Goal: Task Accomplishment & Management: Manage account settings

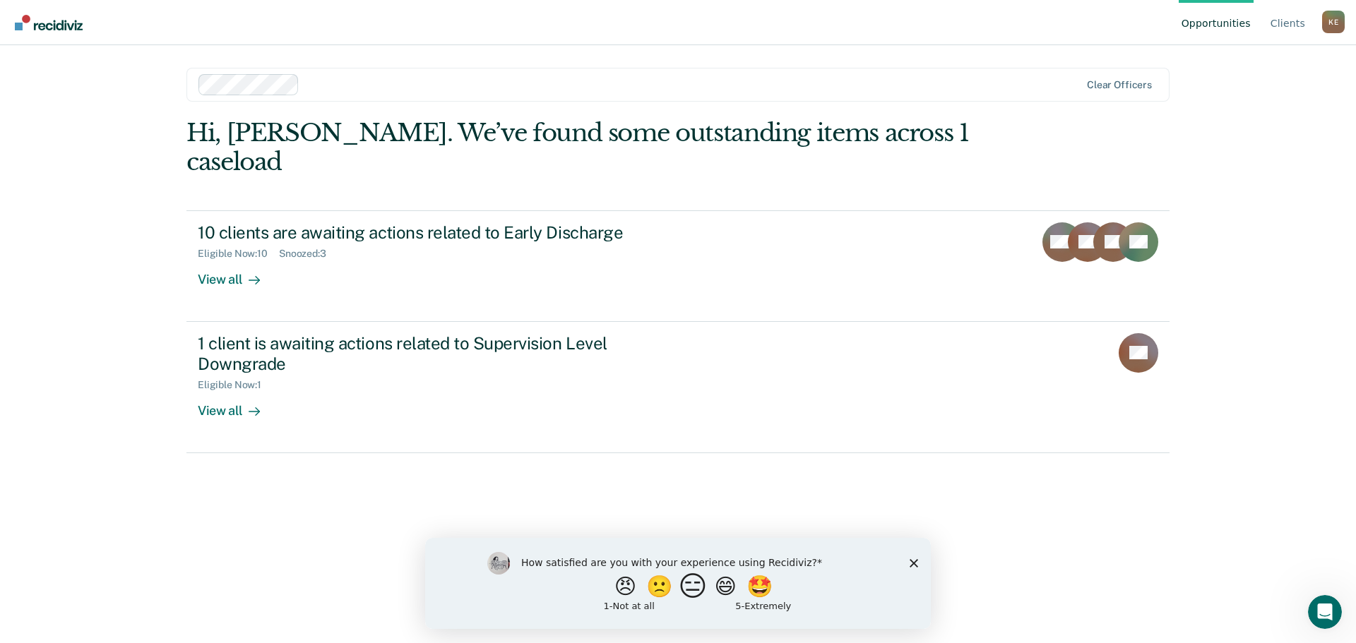
click at [696, 590] on button "😑" at bounding box center [695, 586] width 33 height 28
click at [914, 565] on icon "Close survey" at bounding box center [914, 569] width 8 height 8
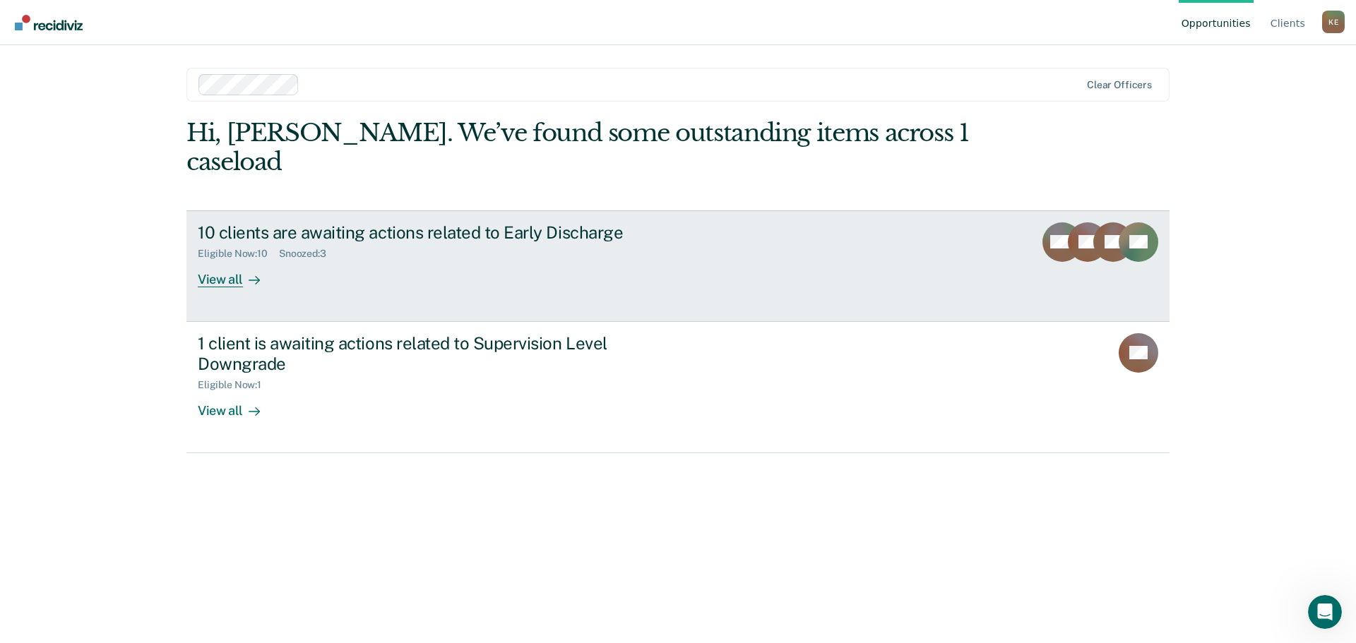
click at [226, 260] on div "View all" at bounding box center [237, 274] width 79 height 28
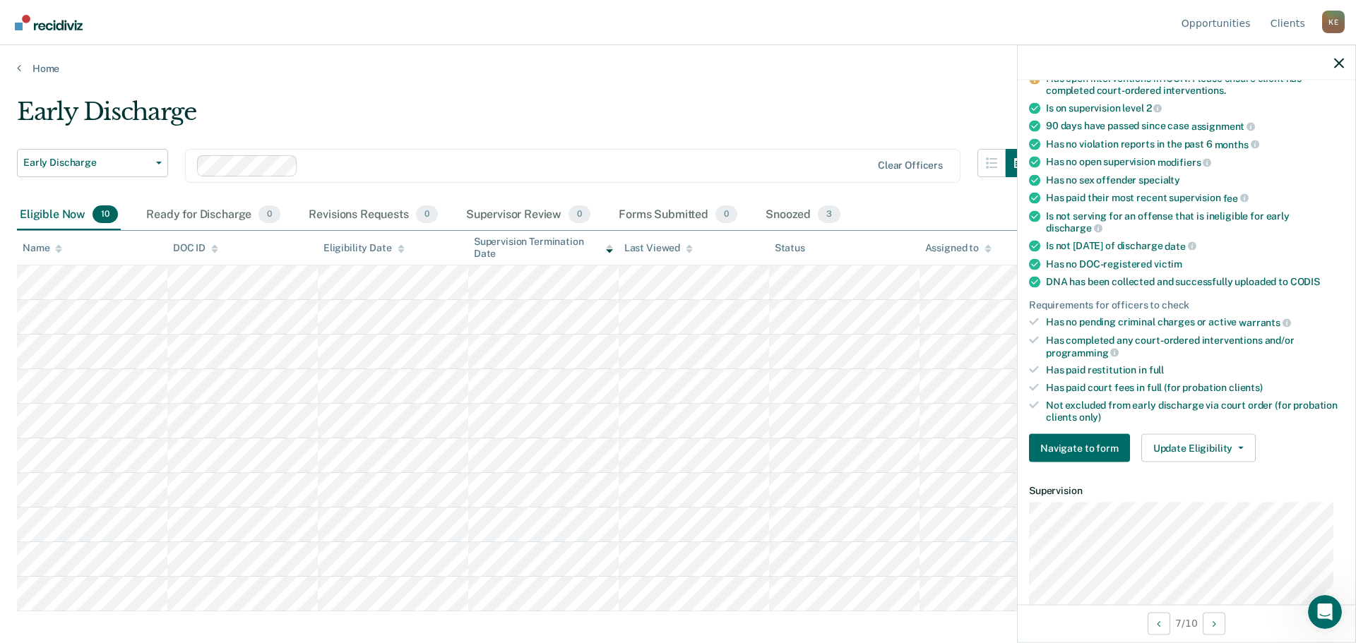
scroll to position [282, 0]
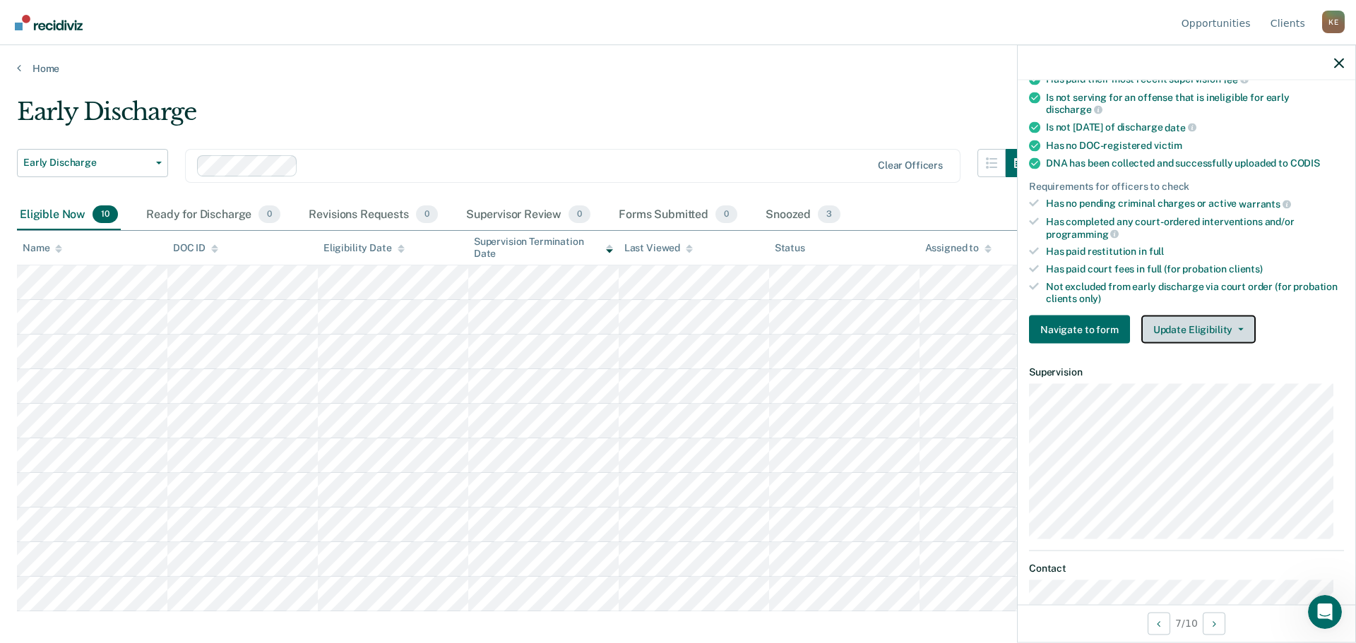
click at [1207, 324] on button "Update Eligibility" at bounding box center [1198, 330] width 114 height 28
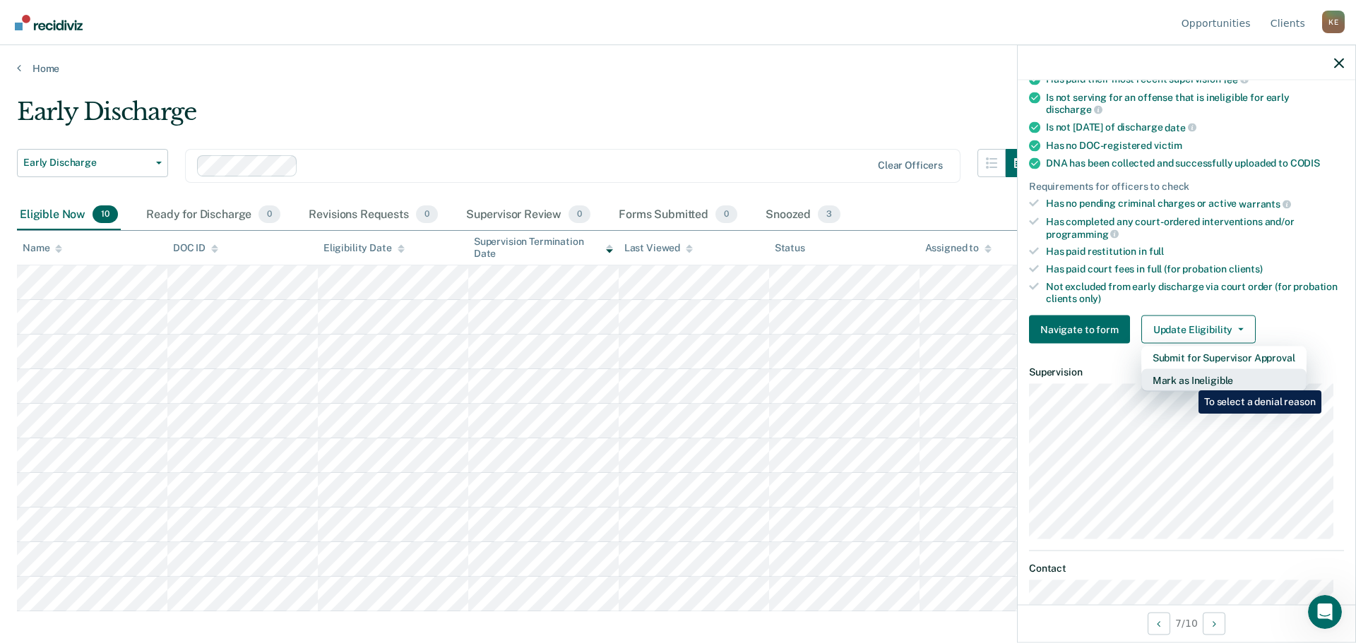
click at [1188, 380] on button "Mark as Ineligible" at bounding box center [1223, 380] width 165 height 23
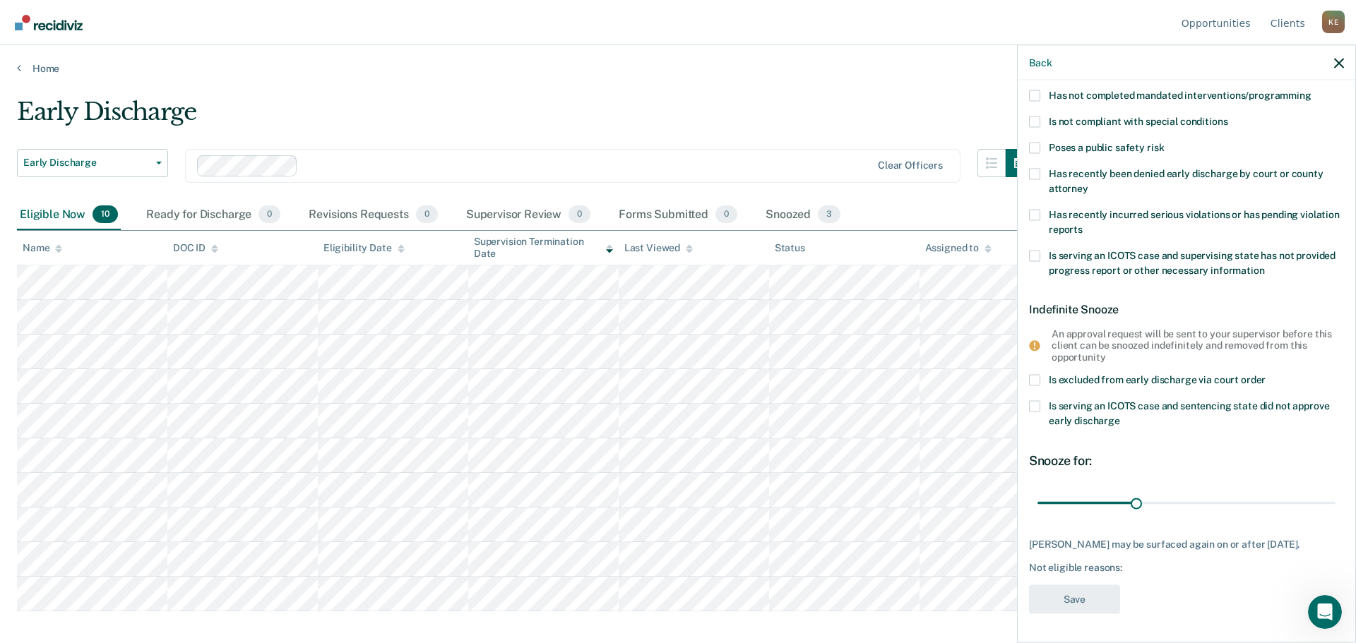
scroll to position [146, 0]
drag, startPoint x: 1133, startPoint y: 494, endPoint x: 1324, endPoint y: 482, distance: 191.7
type input "90"
click at [1324, 491] on input "range" at bounding box center [1186, 503] width 298 height 25
click at [1036, 90] on span at bounding box center [1034, 95] width 11 height 11
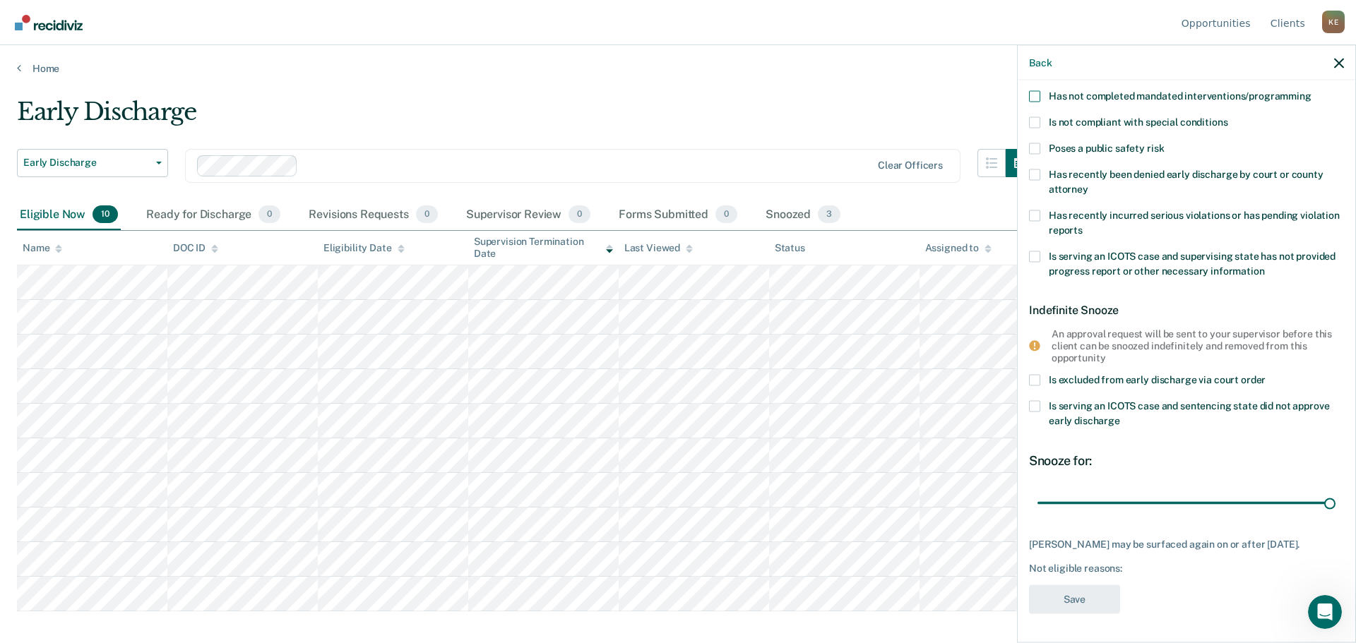
click at [1311, 90] on input "Has not completed mandated interventions/programming" at bounding box center [1311, 90] width 0 height 0
click at [1073, 597] on button "Save" at bounding box center [1074, 599] width 91 height 29
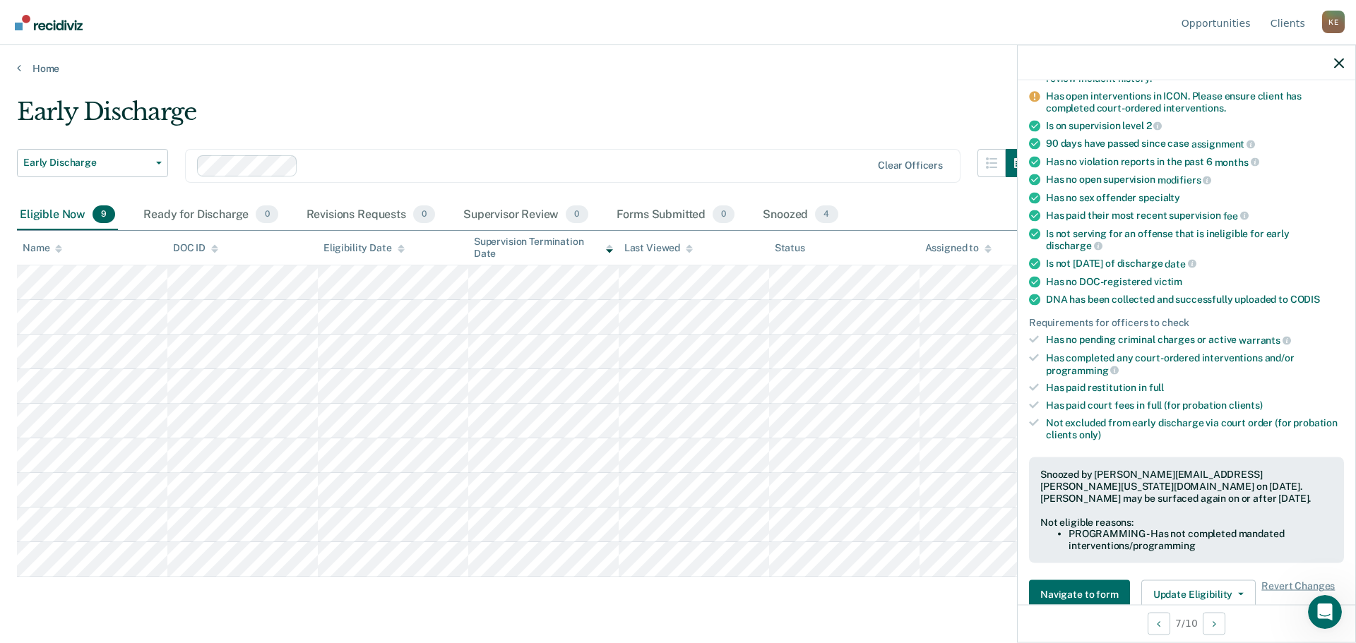
scroll to position [88, 0]
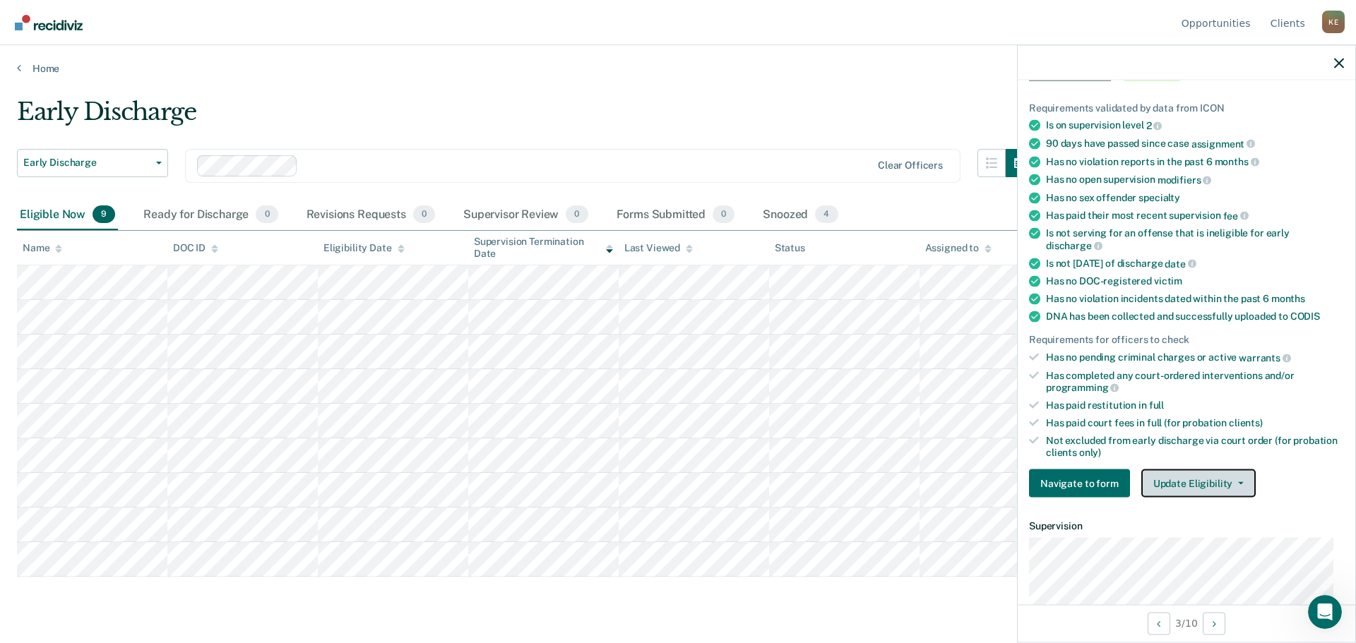
click at [1203, 486] on button "Update Eligibility" at bounding box center [1198, 484] width 114 height 28
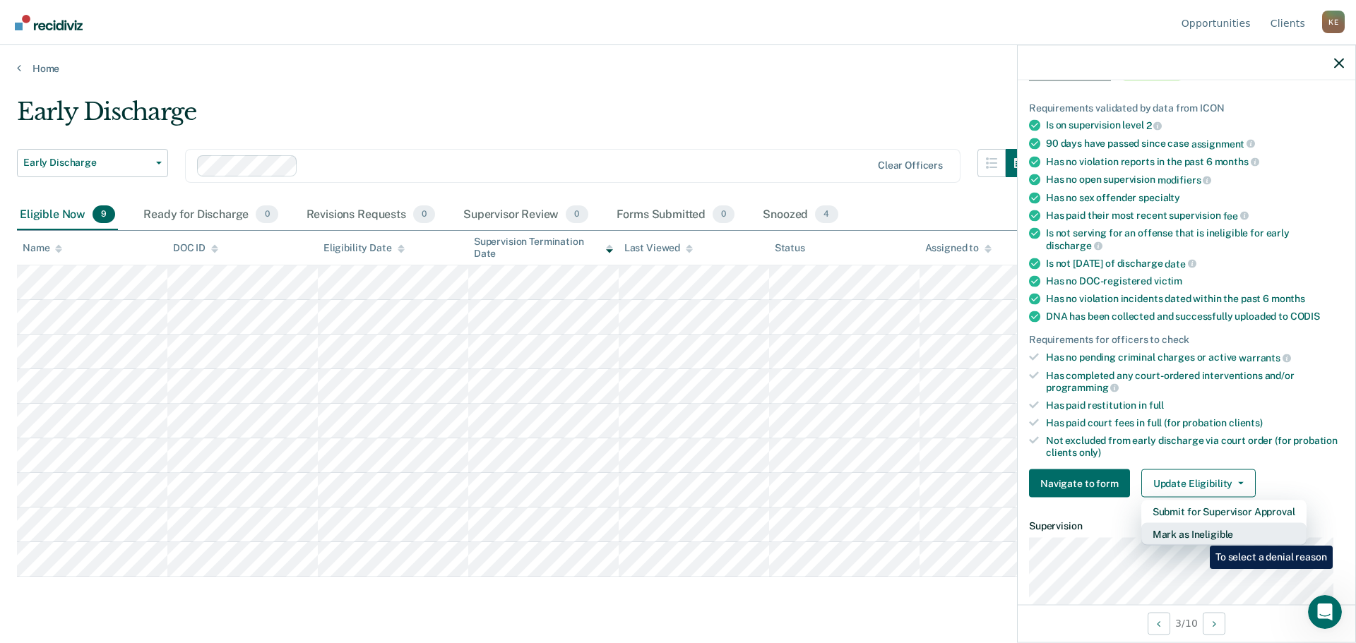
click at [1199, 535] on button "Mark as Ineligible" at bounding box center [1223, 534] width 165 height 23
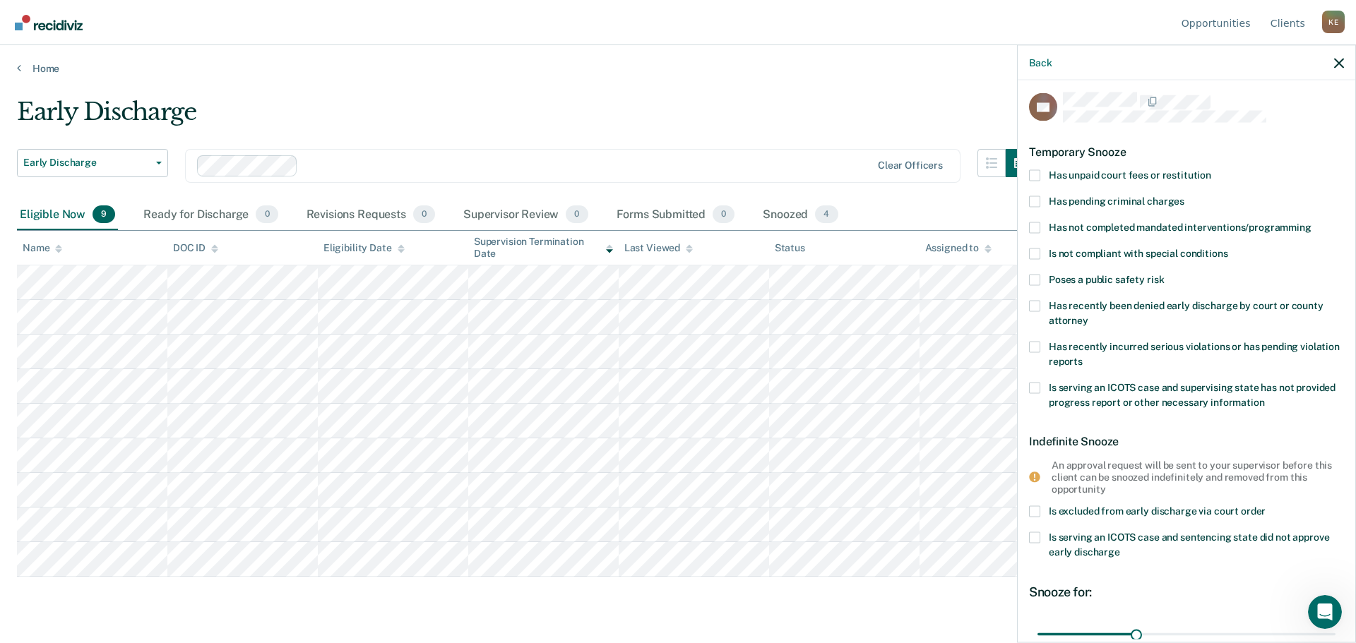
scroll to position [0, 0]
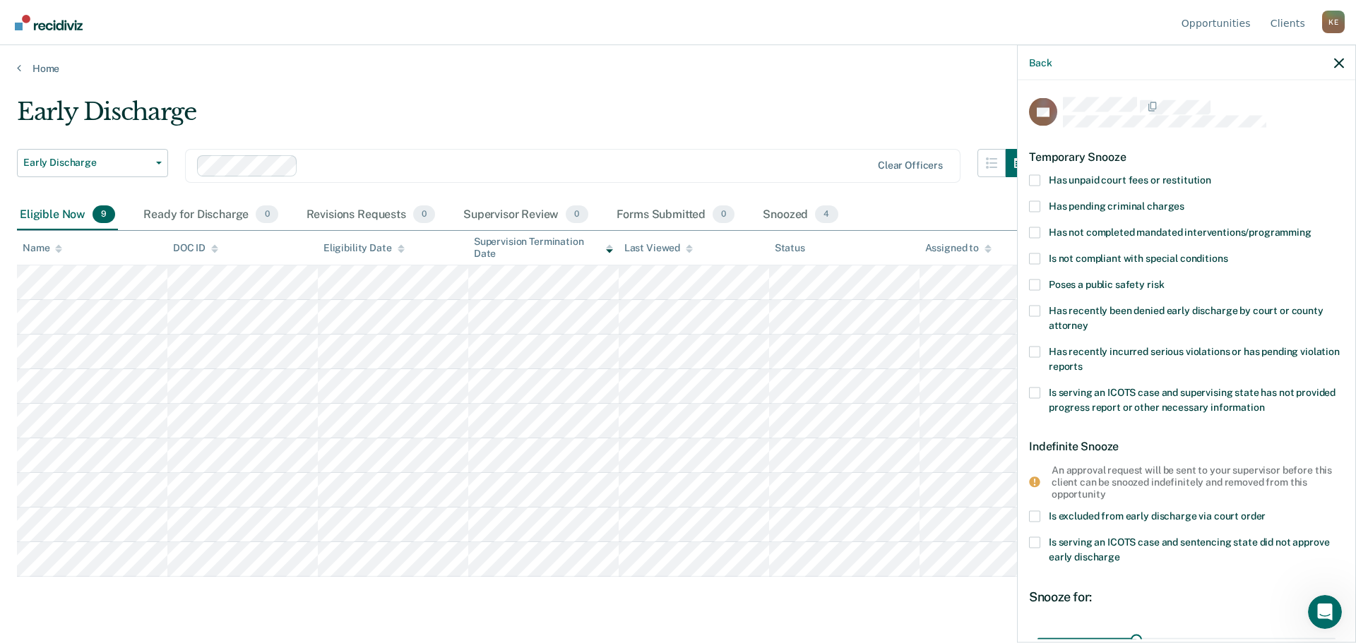
click at [1035, 179] on span at bounding box center [1034, 179] width 11 height 11
click at [1211, 174] on input "Has unpaid court fees or restitution" at bounding box center [1211, 174] width 0 height 0
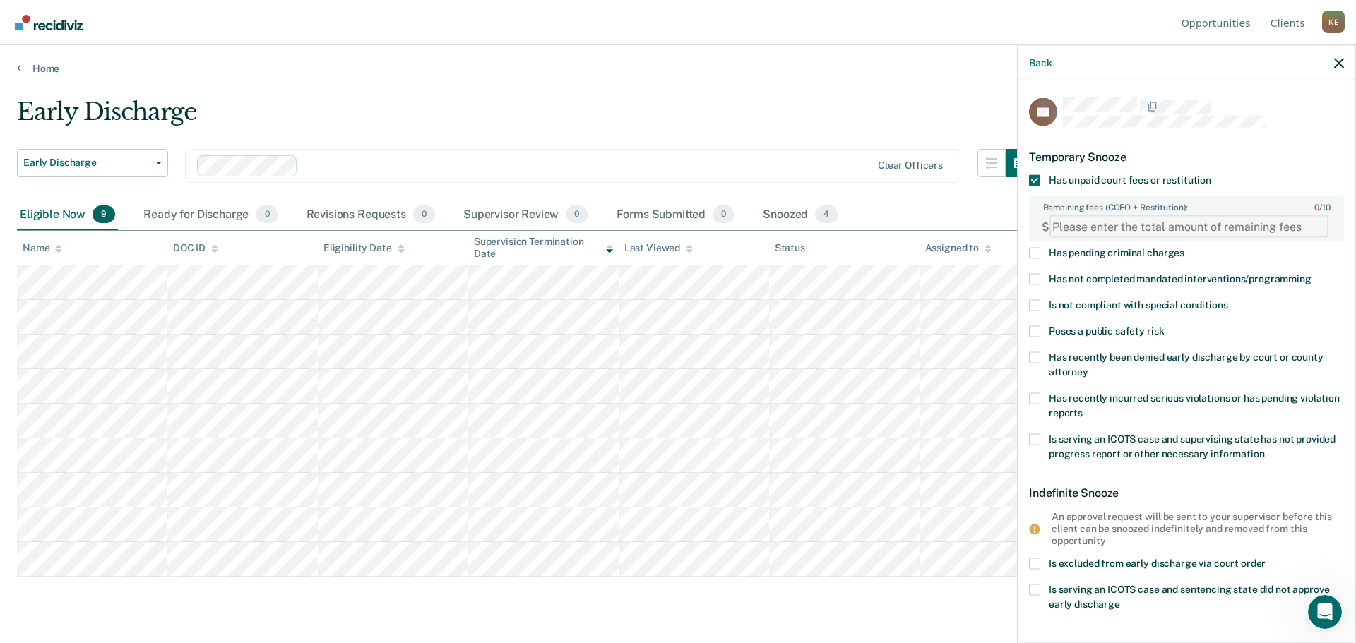
click at [1091, 227] on FEESReasonInput "Remaining fees (COFO + Restitution): 0 / 10" at bounding box center [1188, 226] width 279 height 23
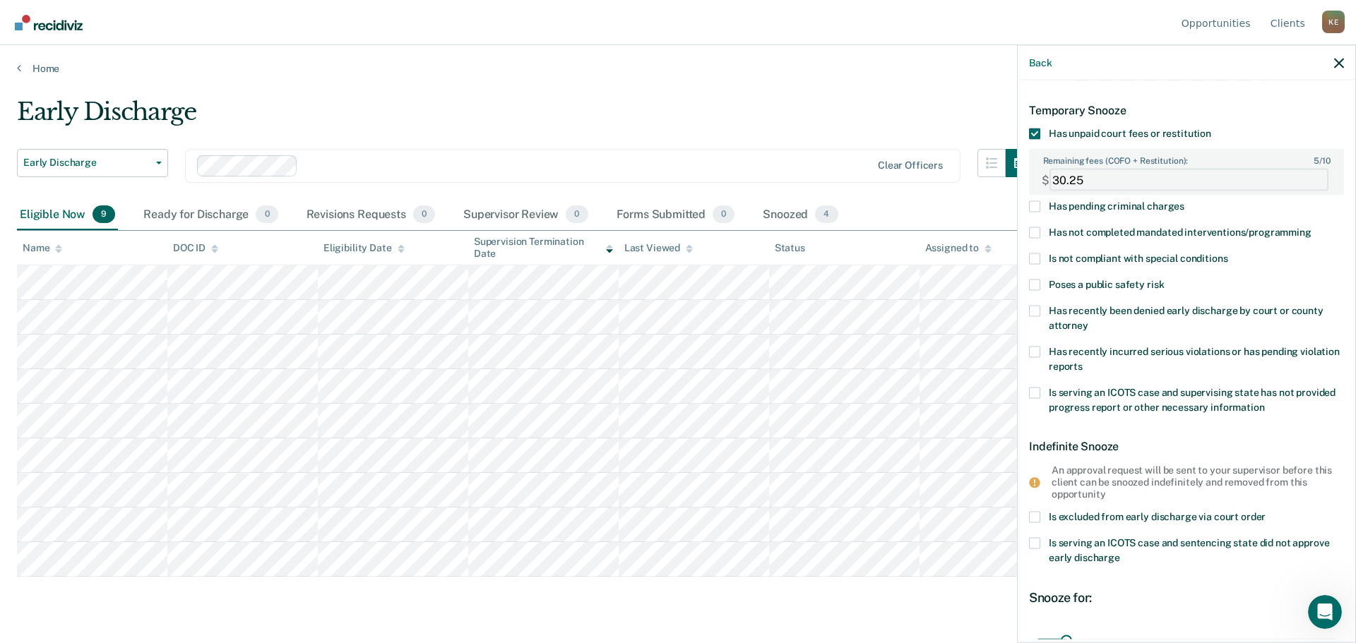
scroll to position [193, 0]
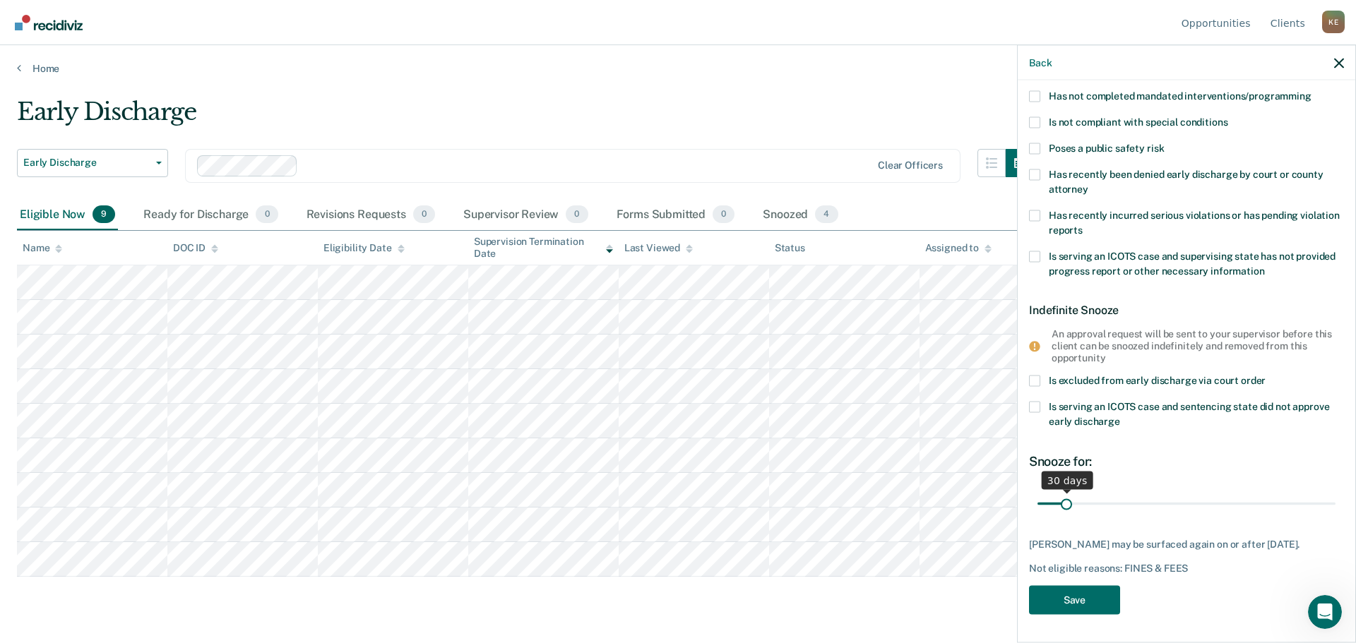
type FEESReasonInput "30.25"
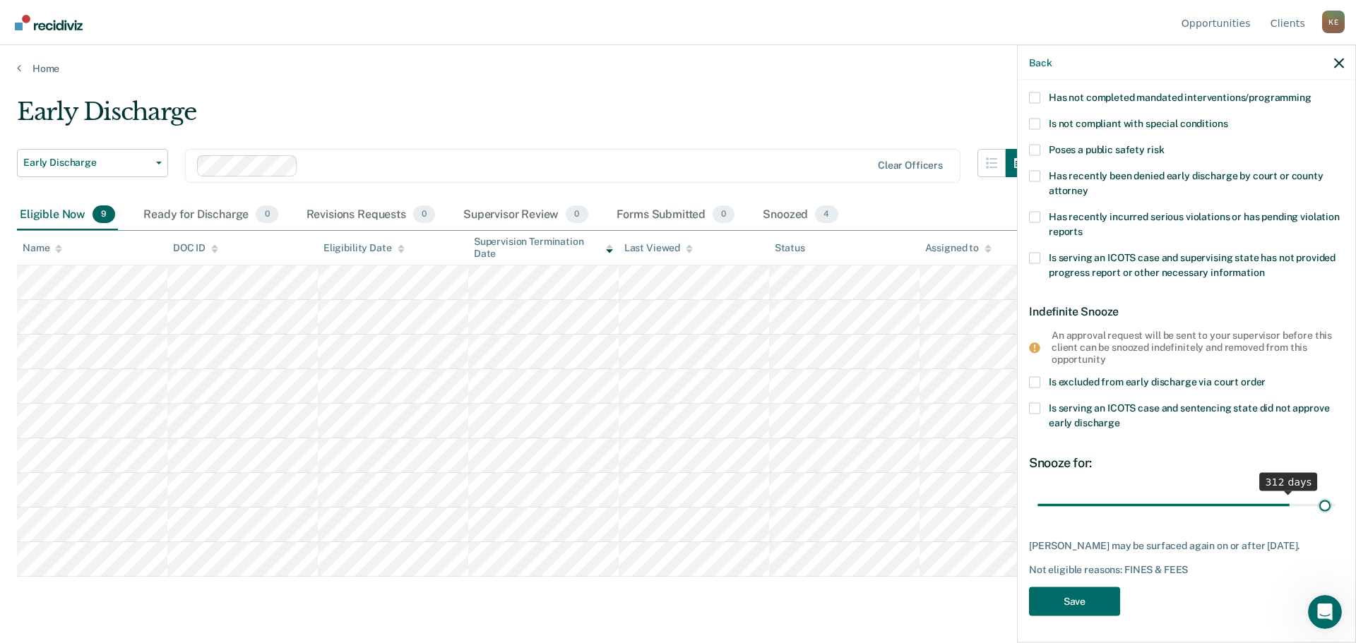
scroll to position [181, 0]
drag, startPoint x: 1063, startPoint y: 490, endPoint x: 1327, endPoint y: 492, distance: 264.1
type input "363"
click at [1327, 493] on input "range" at bounding box center [1186, 505] width 298 height 25
click at [1085, 604] on button "Save" at bounding box center [1074, 601] width 91 height 29
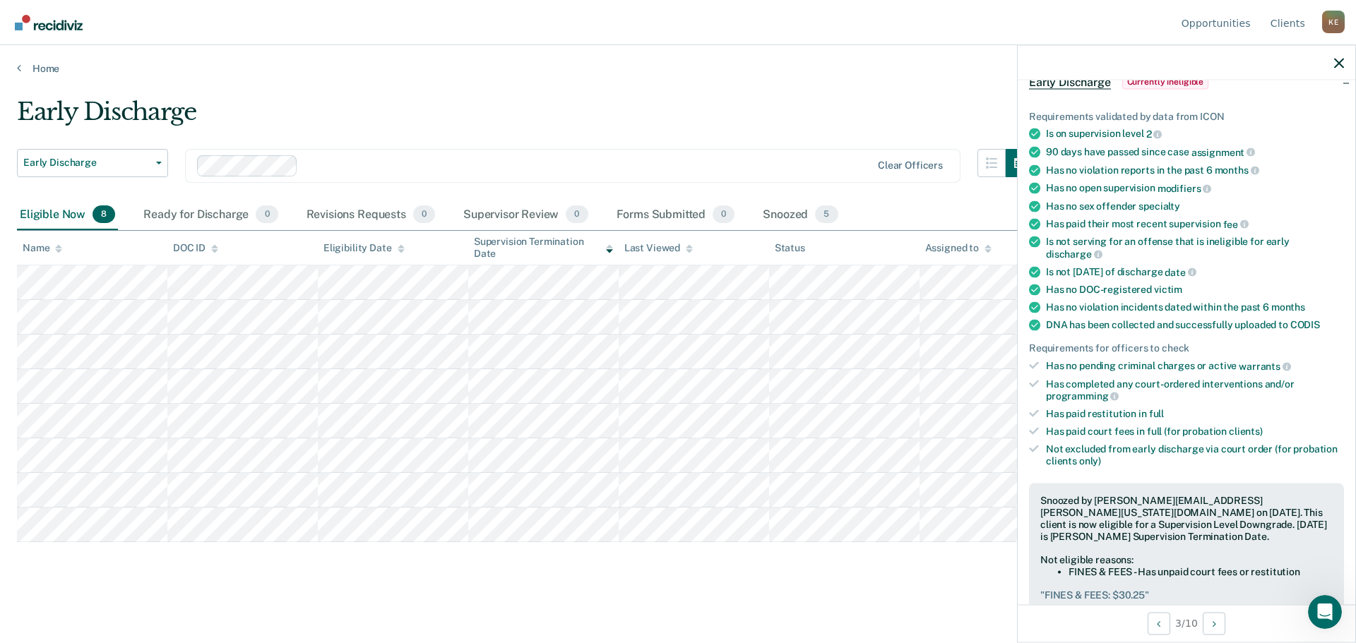
scroll to position [94, 0]
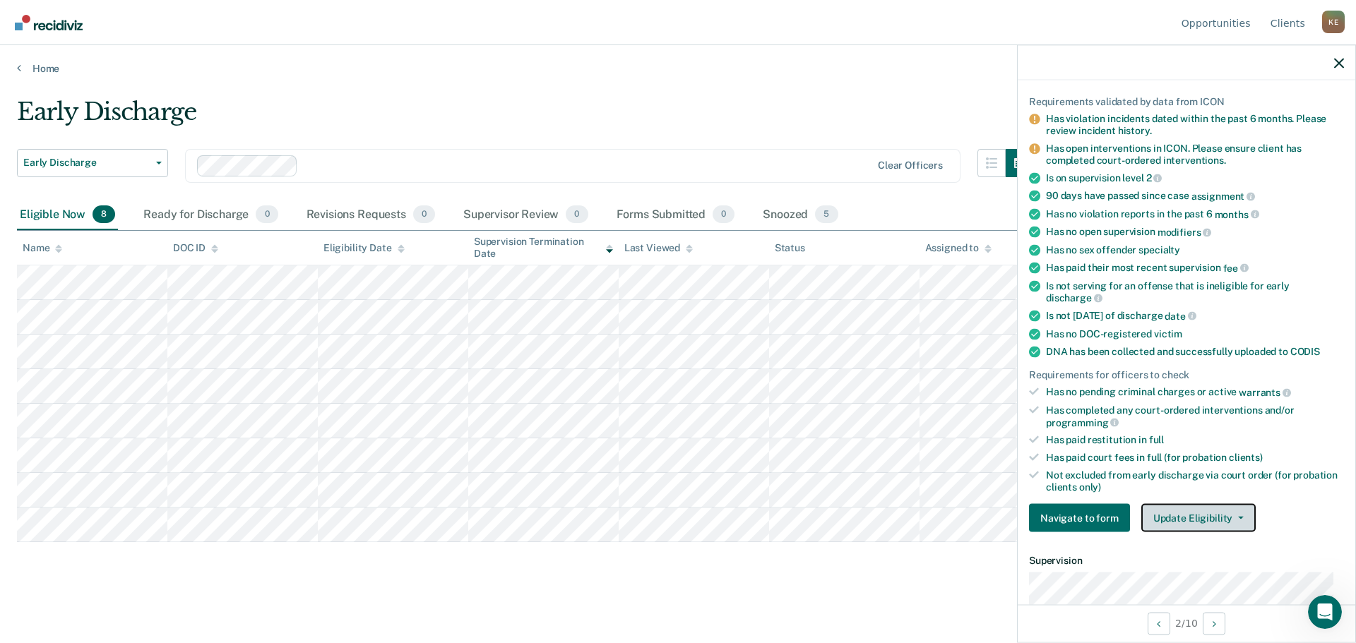
click at [1199, 509] on button "Update Eligibility" at bounding box center [1198, 518] width 114 height 28
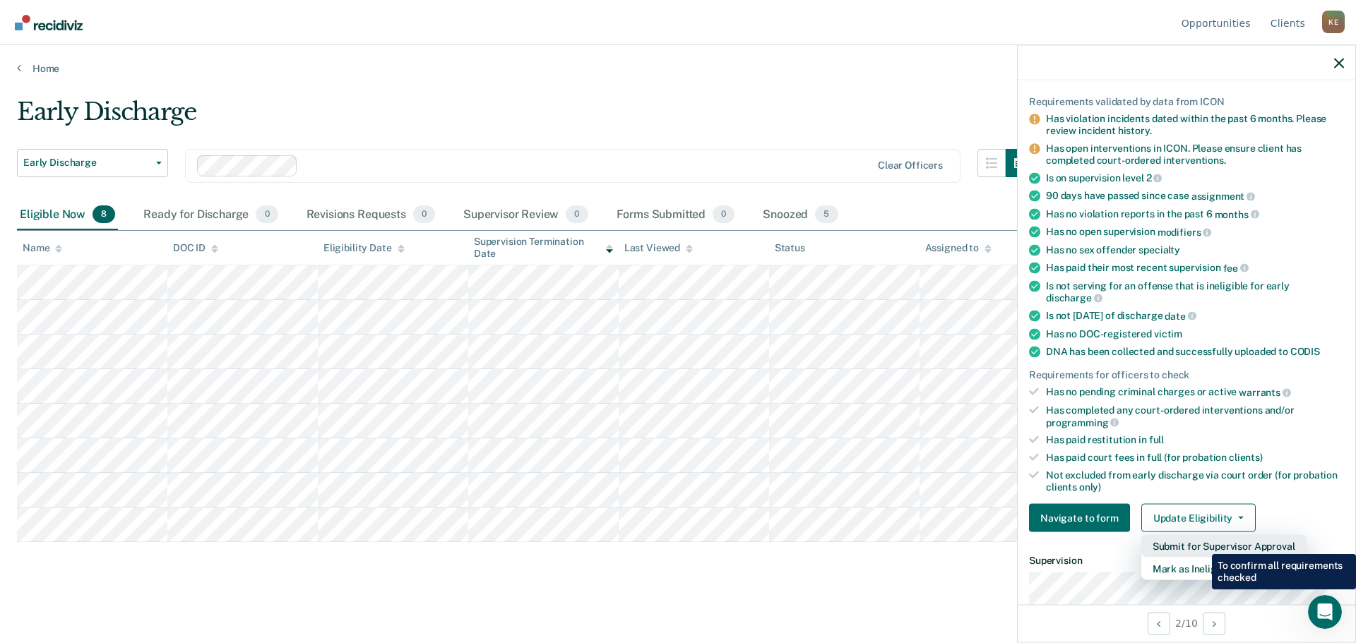
click at [1201, 544] on button "Submit for Supervisor Approval" at bounding box center [1223, 546] width 165 height 23
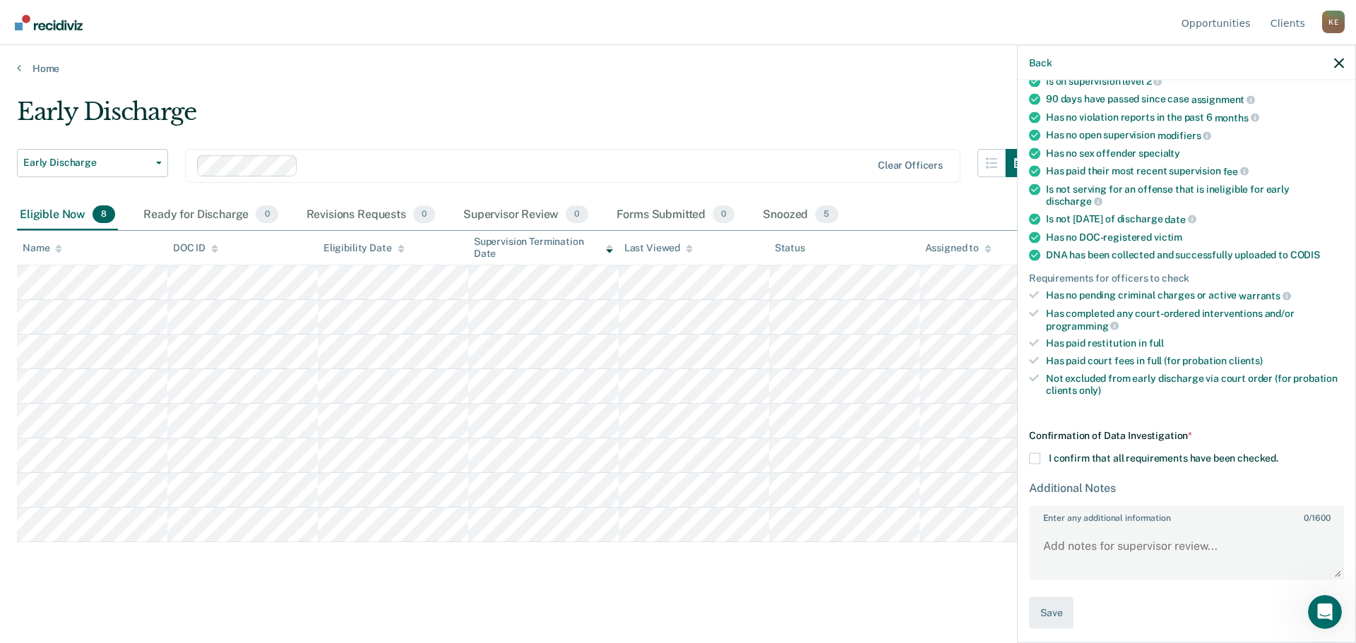
scroll to position [195, 0]
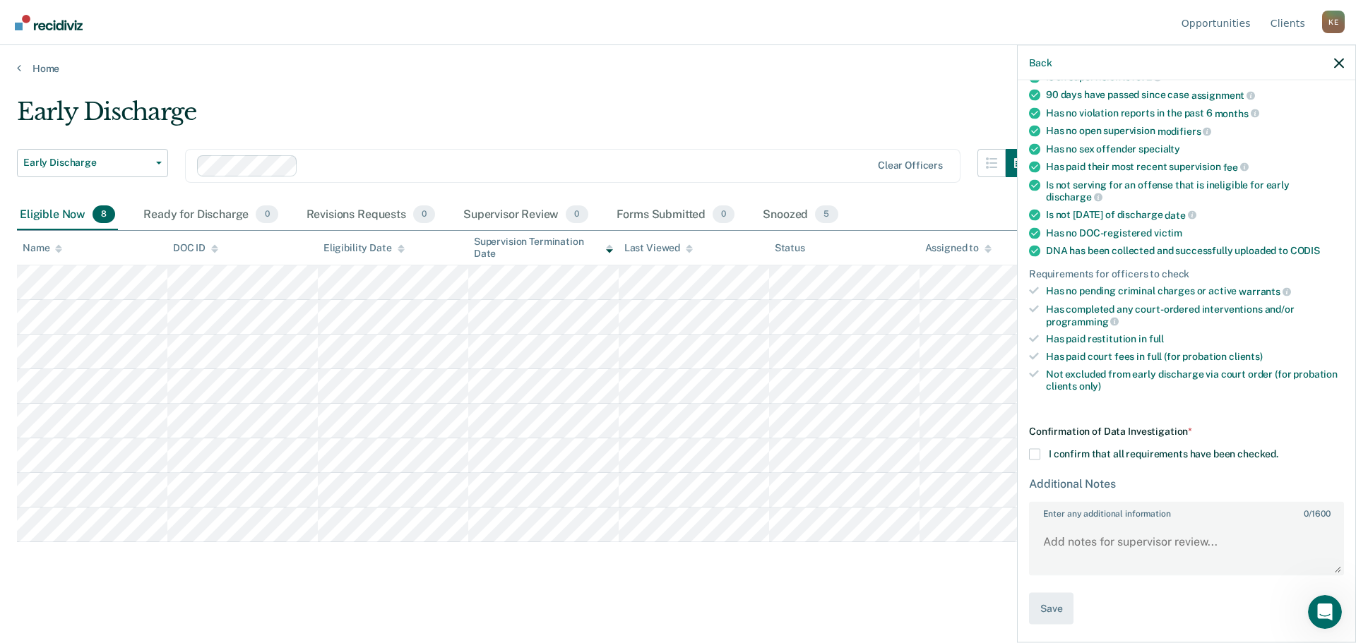
click at [1032, 454] on span at bounding box center [1034, 454] width 11 height 11
click at [1278, 449] on input "I confirm that all requirements have been checked." at bounding box center [1278, 449] width 0 height 0
click at [1053, 607] on button "Save" at bounding box center [1051, 609] width 44 height 32
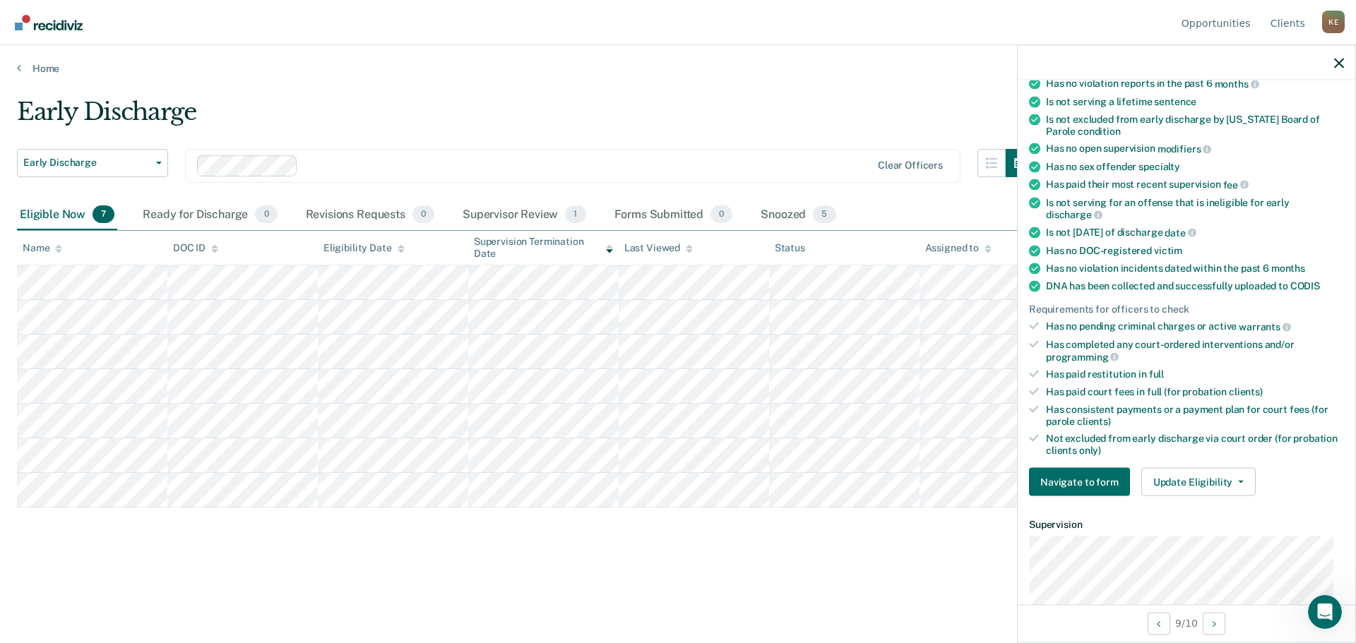
scroll to position [165, 0]
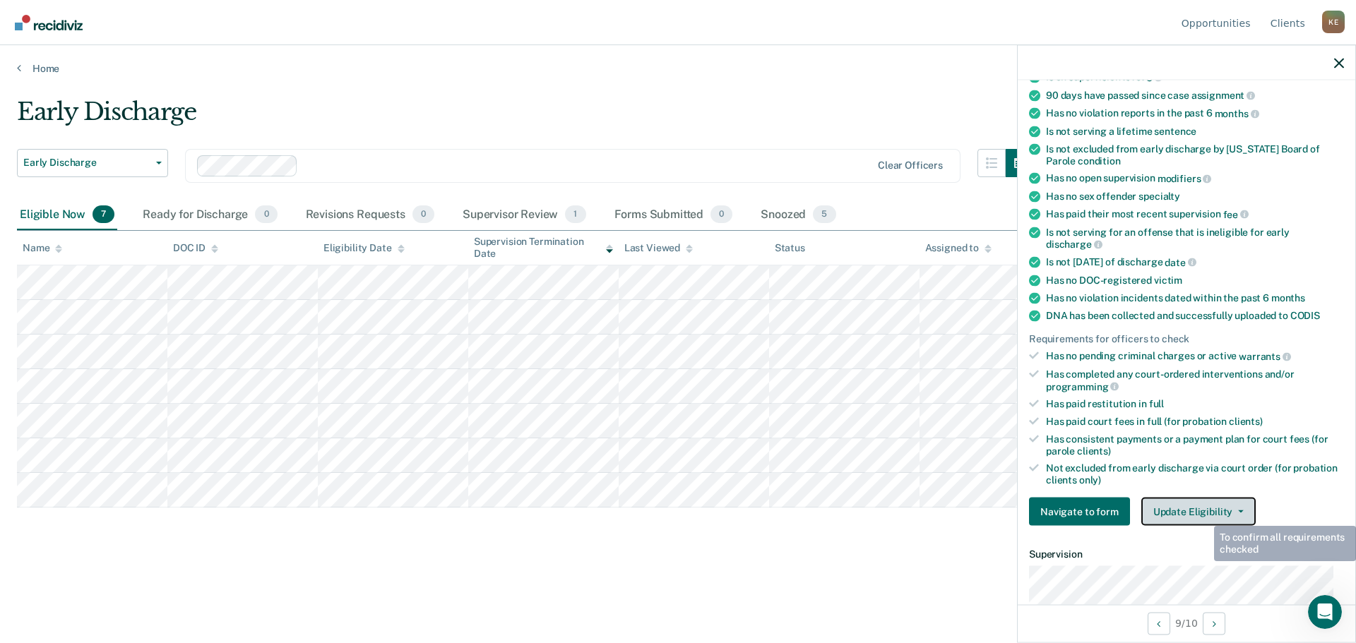
click at [1202, 513] on button "Update Eligibility" at bounding box center [1198, 512] width 114 height 28
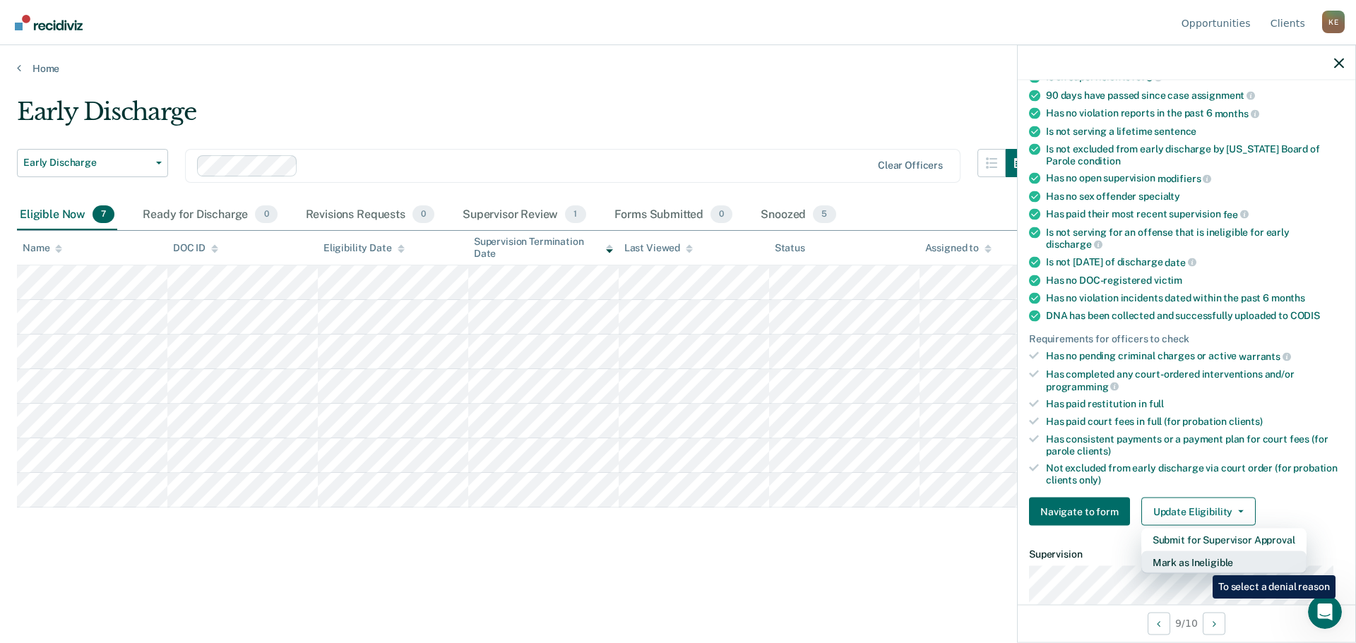
click at [1202, 565] on button "Mark as Ineligible" at bounding box center [1223, 562] width 165 height 23
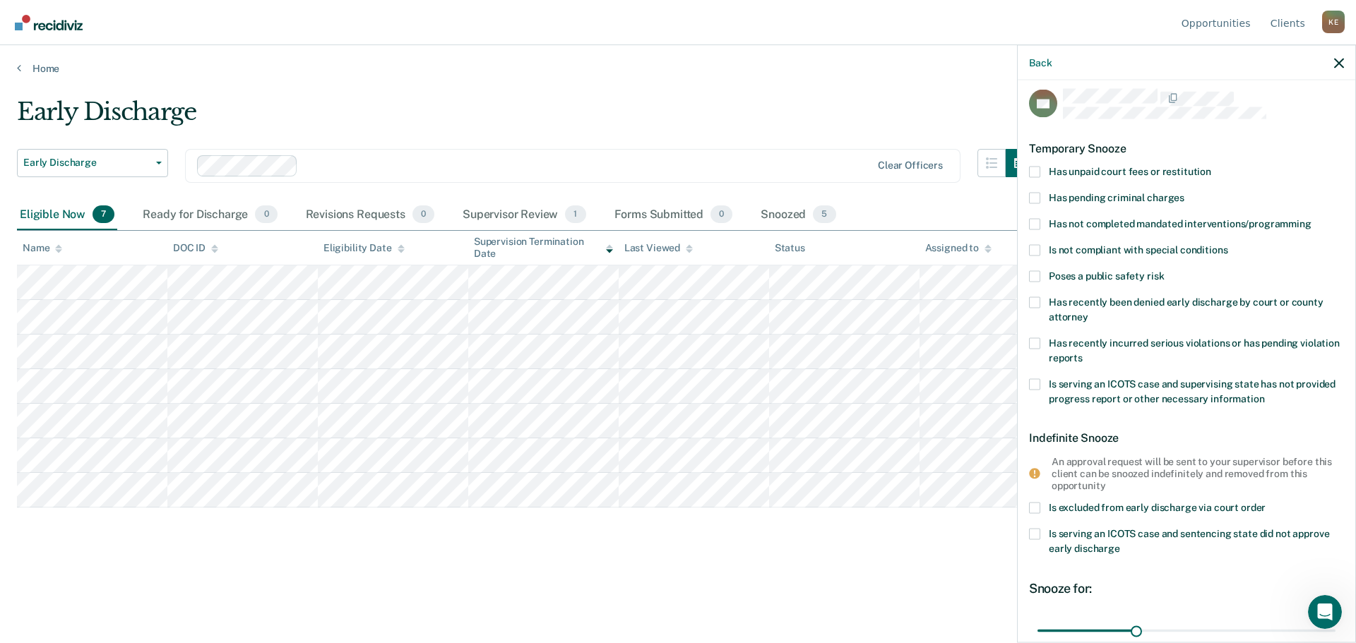
scroll to position [0, 0]
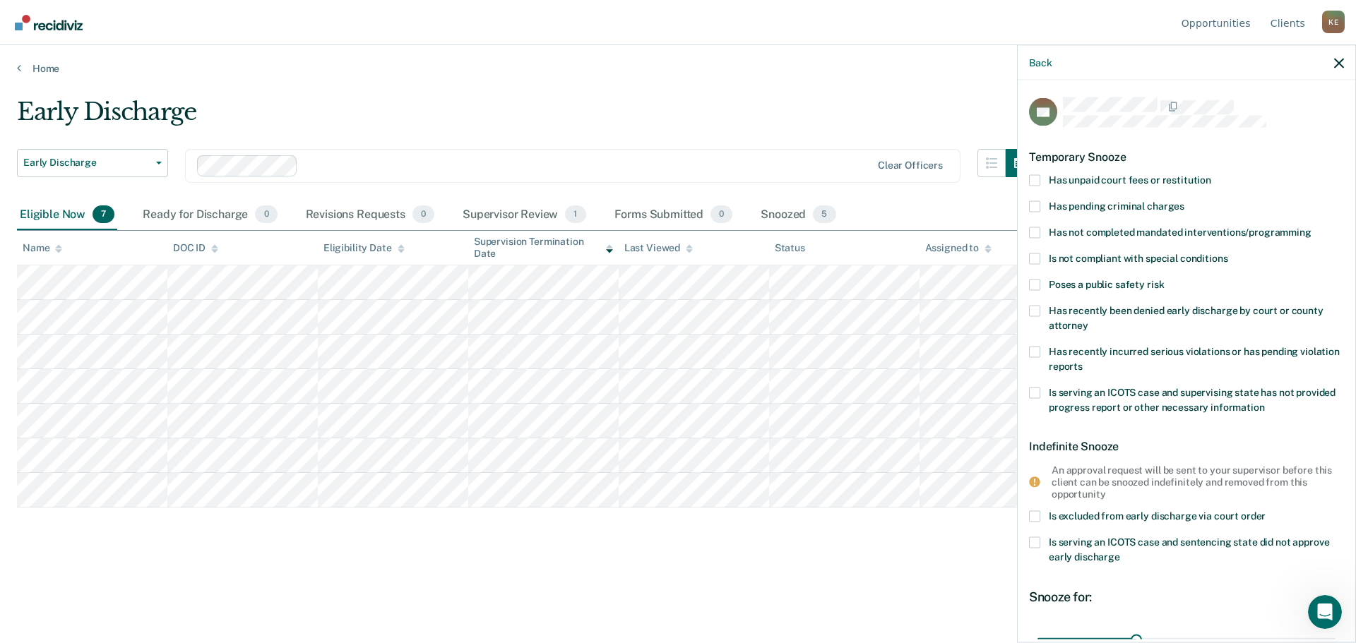
click at [1035, 178] on span at bounding box center [1034, 179] width 11 height 11
click at [1211, 174] on input "Has unpaid court fees or restitution" at bounding box center [1211, 174] width 0 height 0
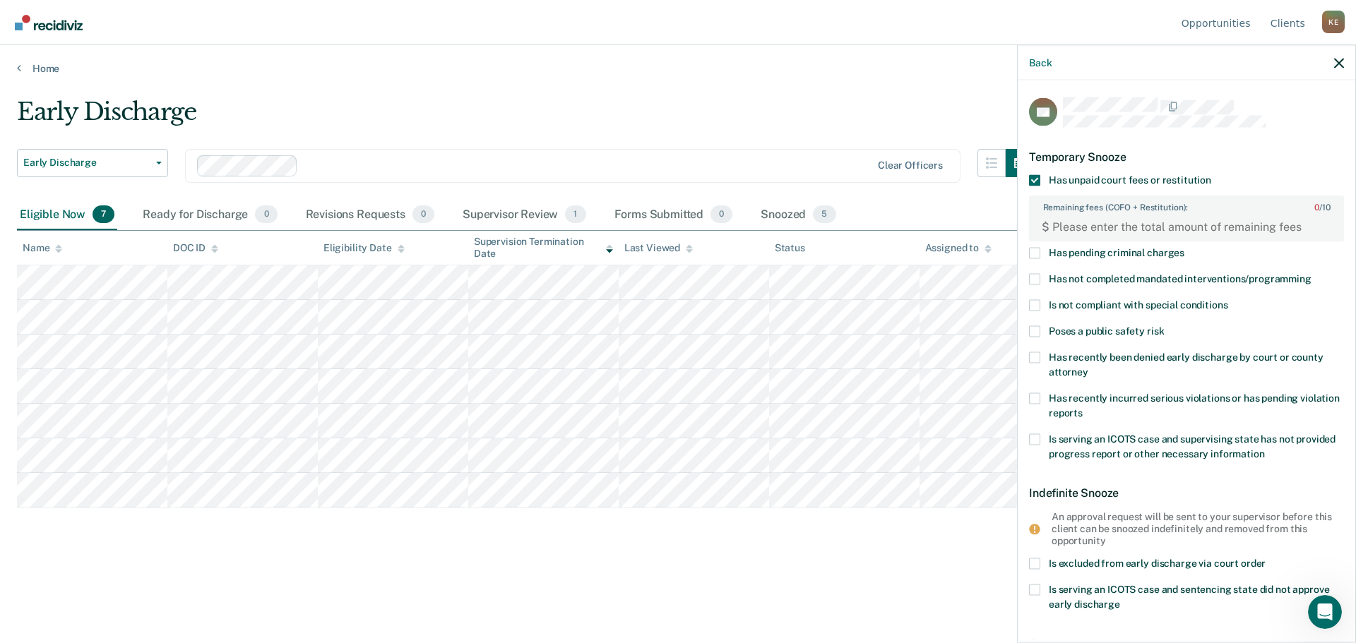
click at [1035, 178] on span at bounding box center [1034, 179] width 11 height 11
click at [1211, 174] on input "Has unpaid court fees or restitution" at bounding box center [1211, 174] width 0 height 0
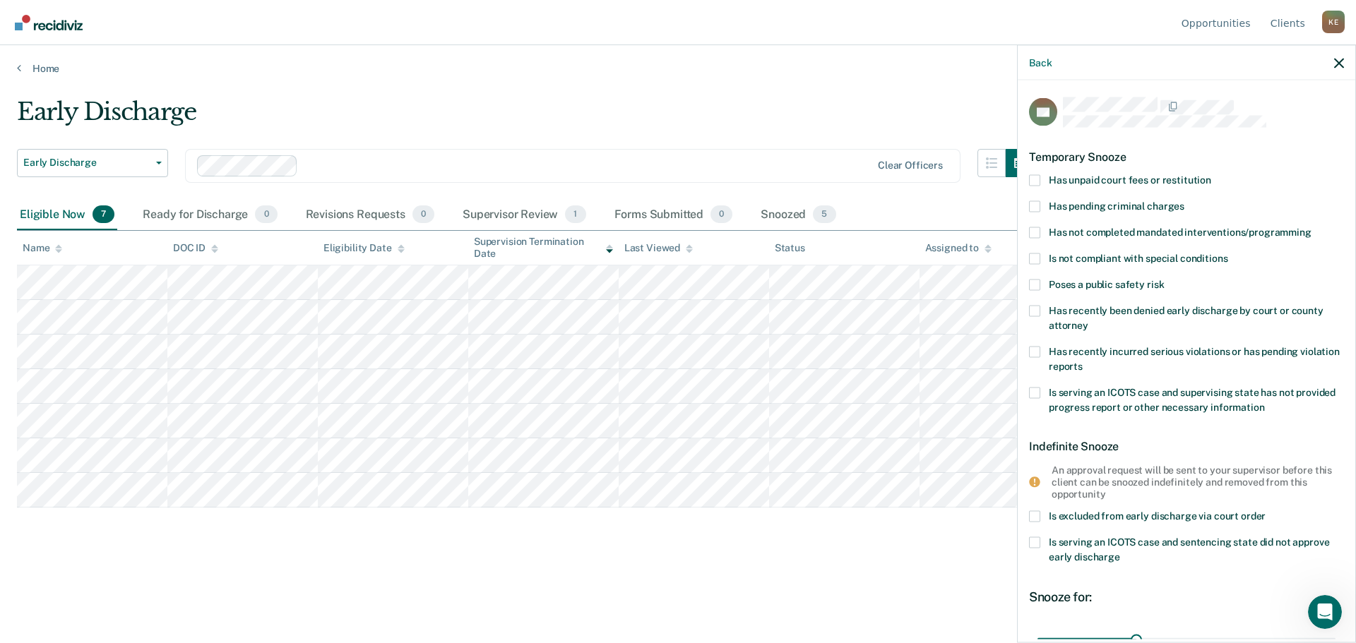
click at [1035, 234] on span at bounding box center [1034, 232] width 11 height 11
click at [1311, 227] on input "Has not completed mandated interventions/programming" at bounding box center [1311, 227] width 0 height 0
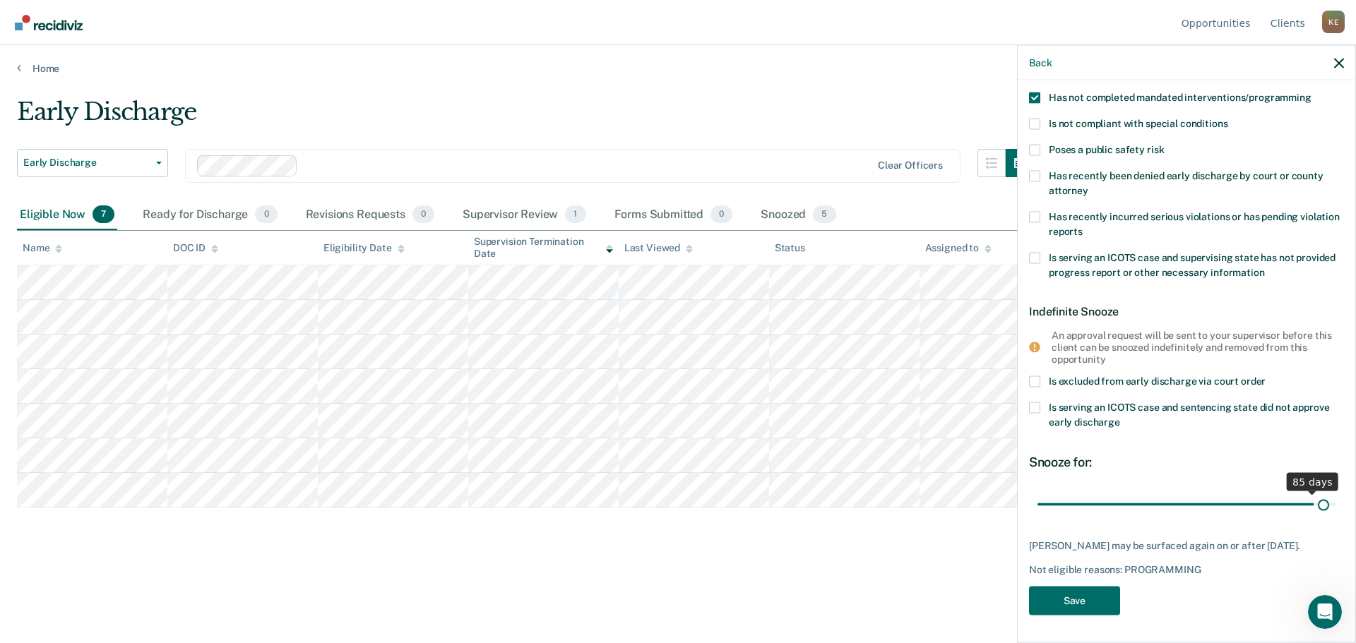
scroll to position [146, 0]
drag, startPoint x: 1132, startPoint y: 493, endPoint x: 1346, endPoint y: 491, distance: 214.0
type input "90"
click at [1335, 491] on input "range" at bounding box center [1186, 503] width 298 height 25
click at [1076, 604] on button "Save" at bounding box center [1074, 599] width 91 height 29
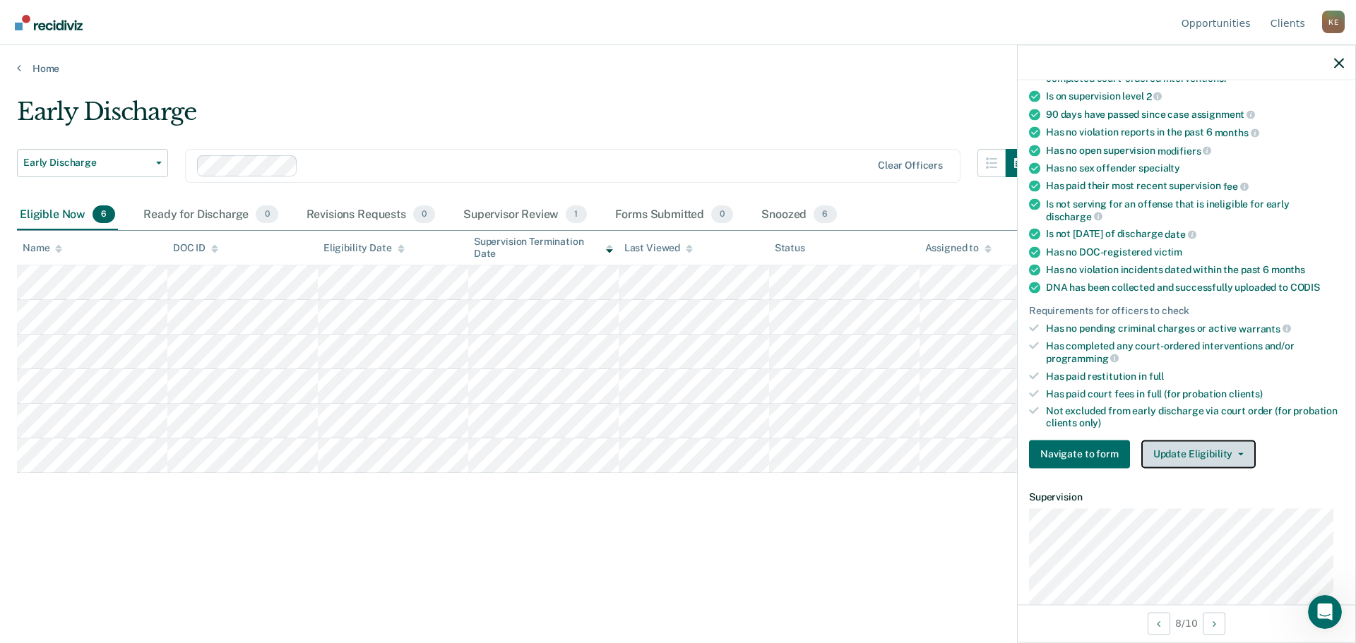
click at [1211, 451] on button "Update Eligibility" at bounding box center [1198, 454] width 114 height 28
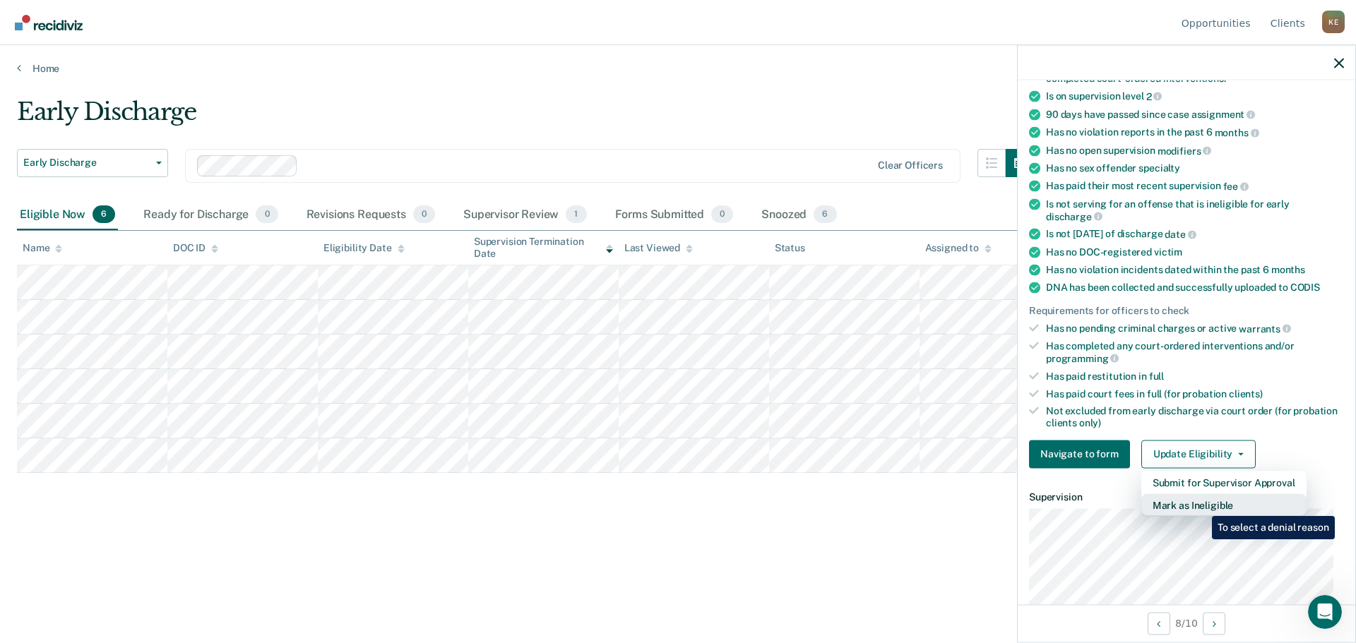
click at [1201, 506] on button "Mark as Ineligible" at bounding box center [1223, 505] width 165 height 23
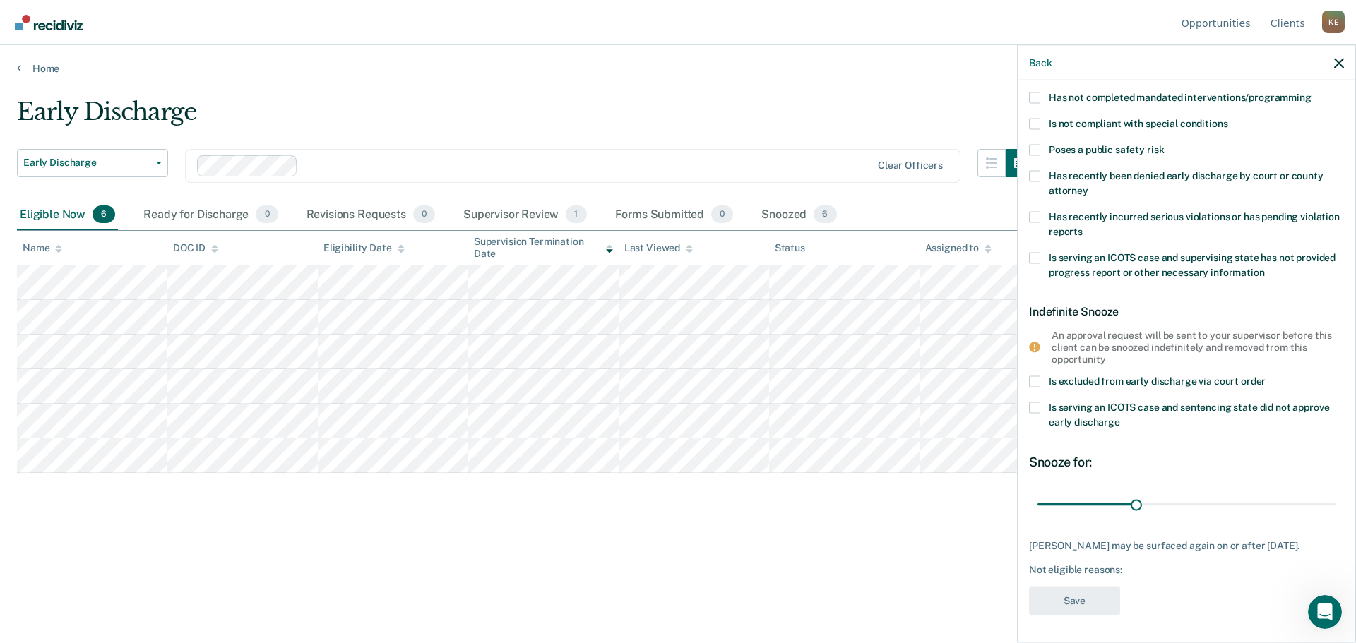
scroll to position [0, 0]
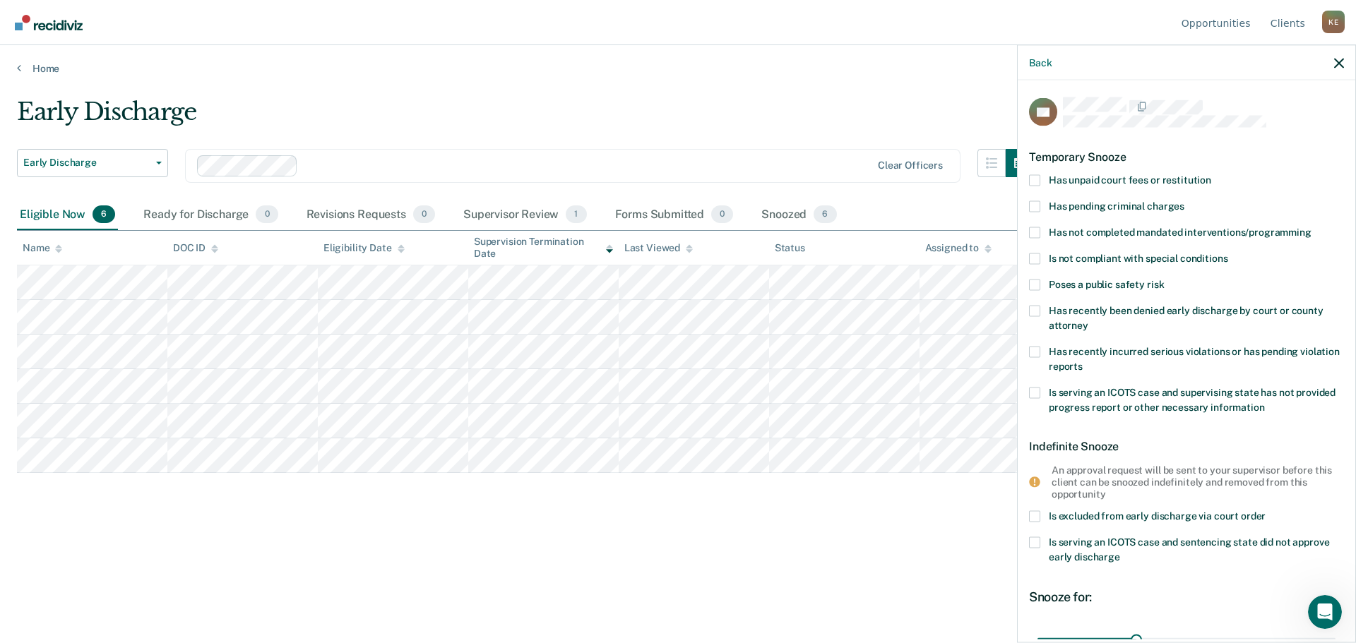
click at [1038, 231] on span at bounding box center [1034, 232] width 11 height 11
click at [1311, 227] on input "Has not completed mandated interventions/programming" at bounding box center [1311, 227] width 0 height 0
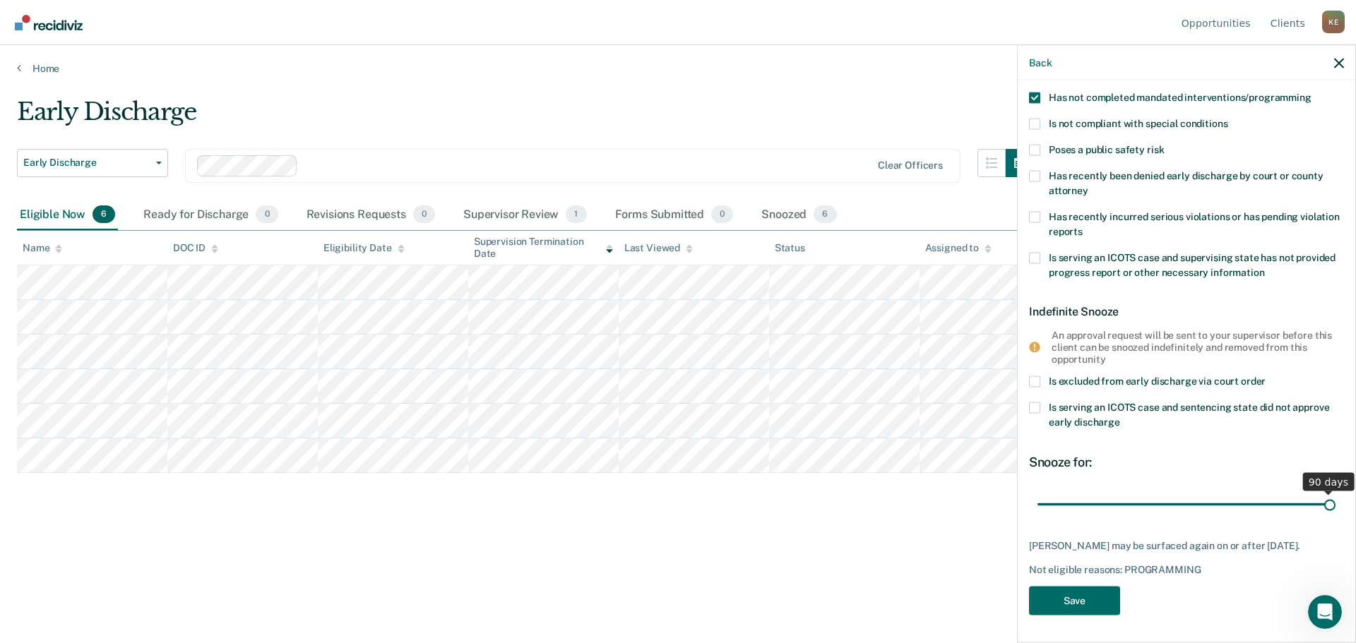
drag, startPoint x: 1134, startPoint y: 503, endPoint x: 1356, endPoint y: 499, distance: 221.8
type input "90"
click at [1335, 499] on input "range" at bounding box center [1186, 504] width 298 height 25
click at [1084, 604] on button "Save" at bounding box center [1074, 601] width 91 height 29
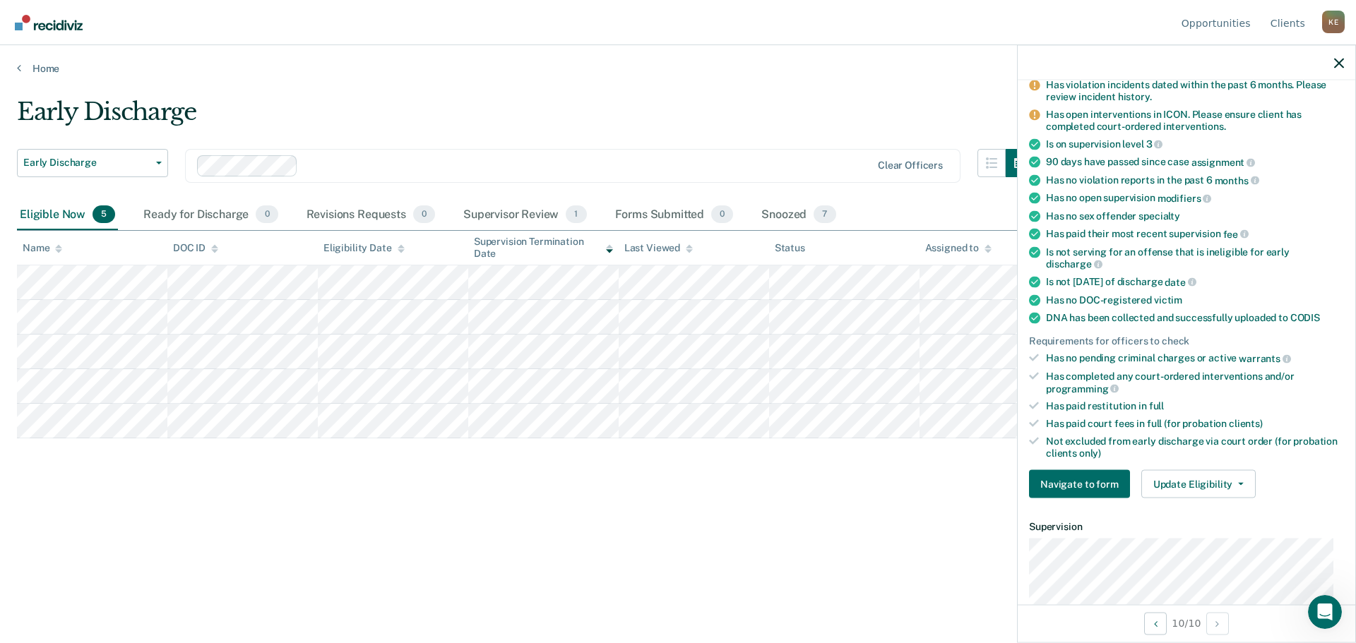
scroll to position [282, 0]
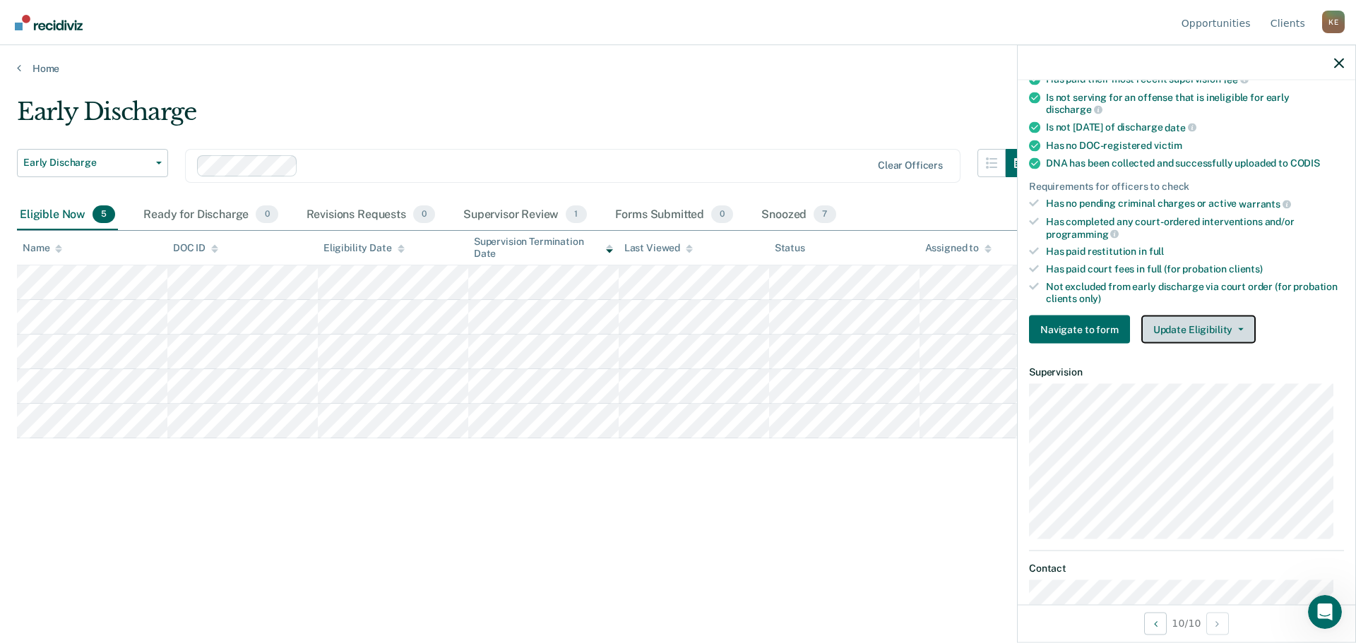
click at [1208, 330] on button "Update Eligibility" at bounding box center [1198, 330] width 114 height 28
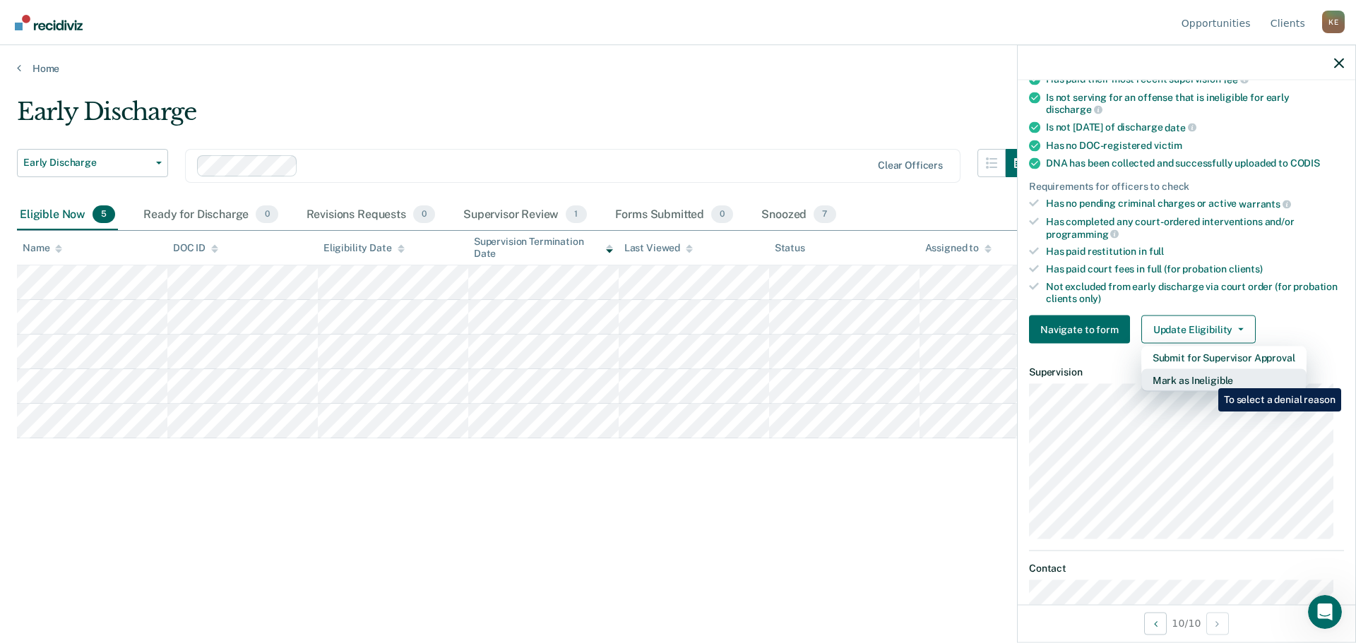
click at [1207, 378] on button "Mark as Ineligible" at bounding box center [1223, 380] width 165 height 23
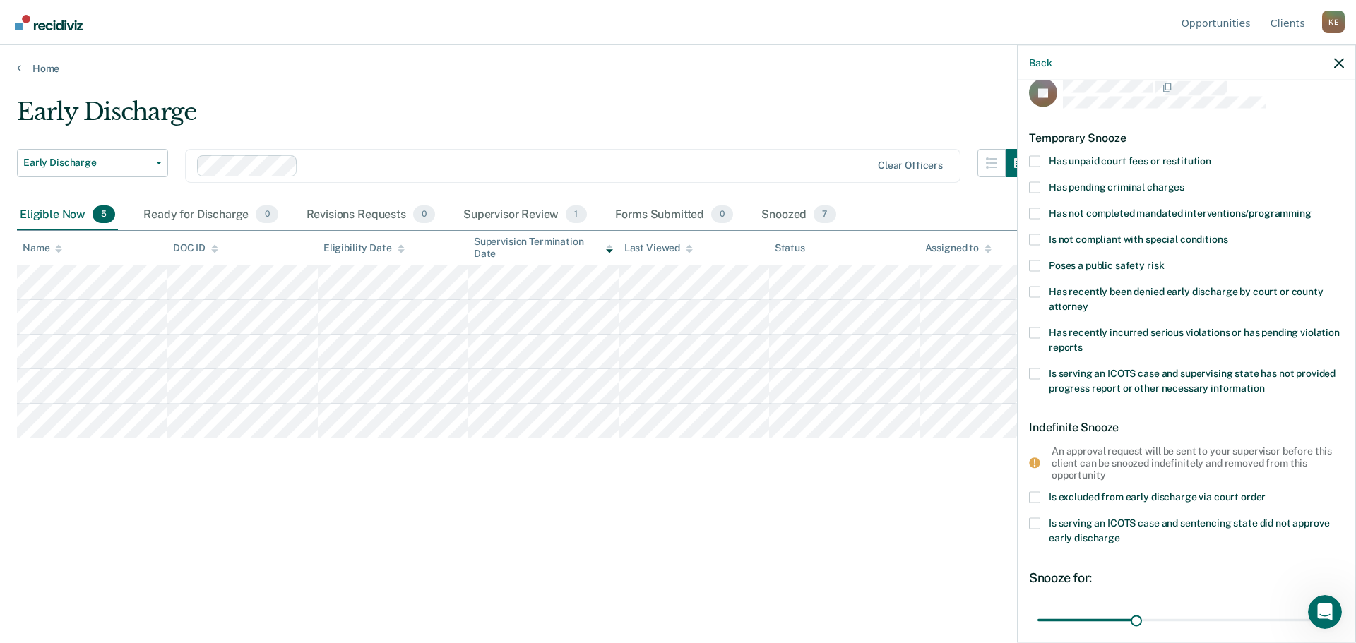
scroll to position [0, 0]
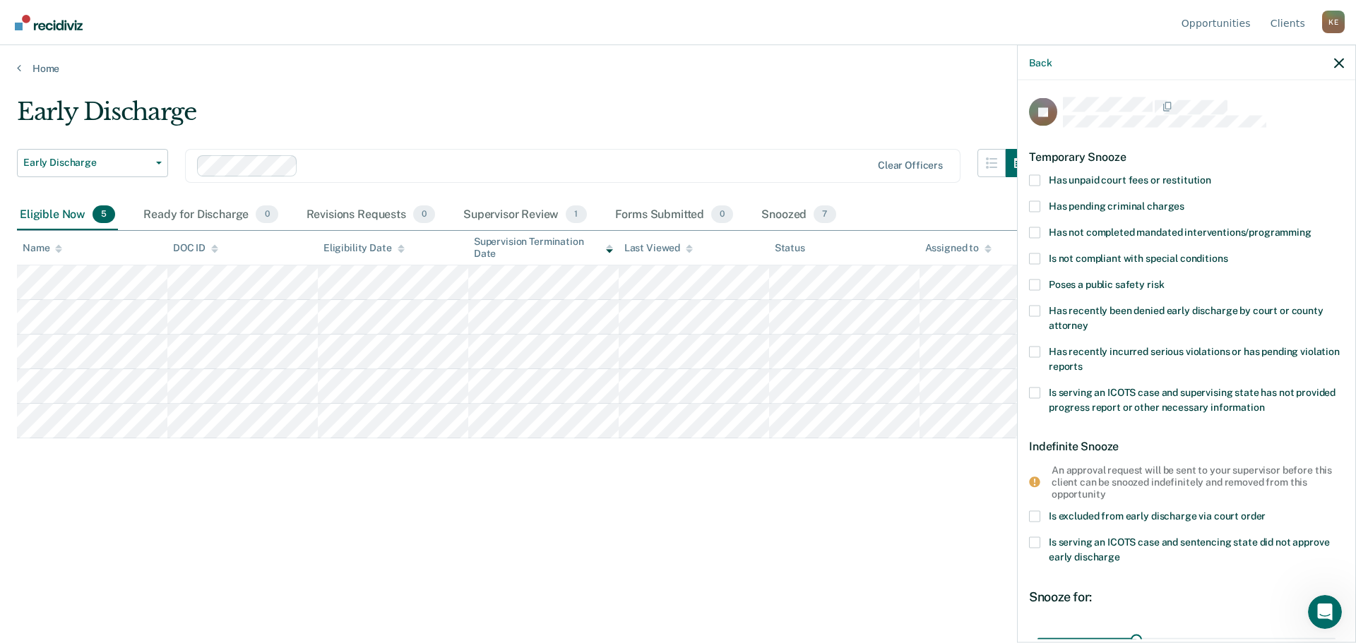
click at [1037, 235] on span at bounding box center [1034, 232] width 11 height 11
click at [1311, 227] on input "Has not completed mandated interventions/programming" at bounding box center [1311, 227] width 0 height 0
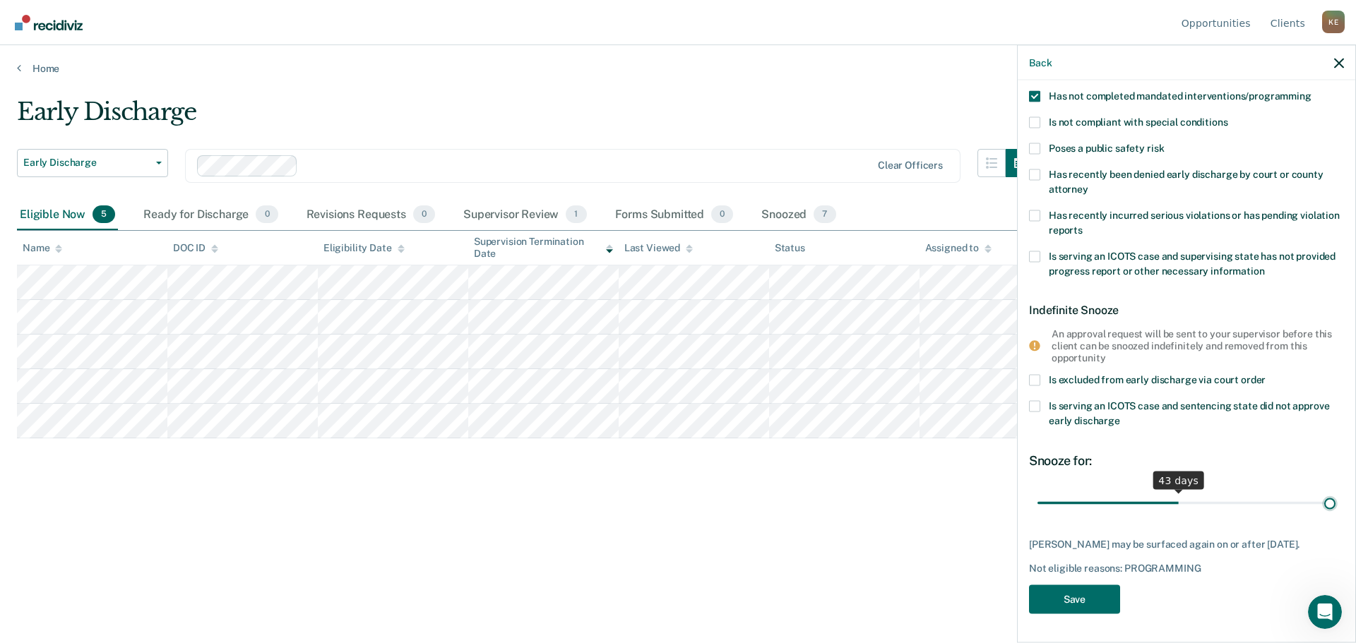
scroll to position [146, 0]
drag, startPoint x: 1135, startPoint y: 492, endPoint x: 1340, endPoint y: 489, distance: 204.8
type input "90"
click at [1335, 491] on input "range" at bounding box center [1186, 503] width 298 height 25
click at [1082, 603] on button "Save" at bounding box center [1074, 599] width 91 height 29
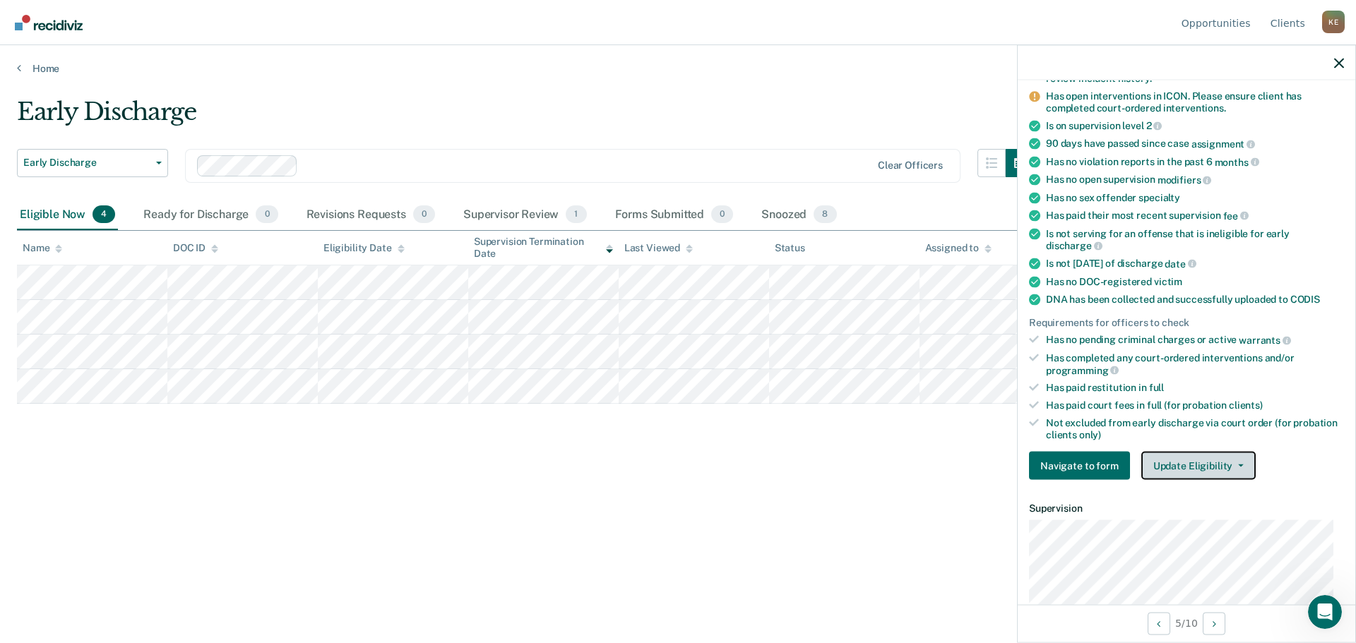
click at [1198, 462] on button "Update Eligibility" at bounding box center [1198, 466] width 114 height 28
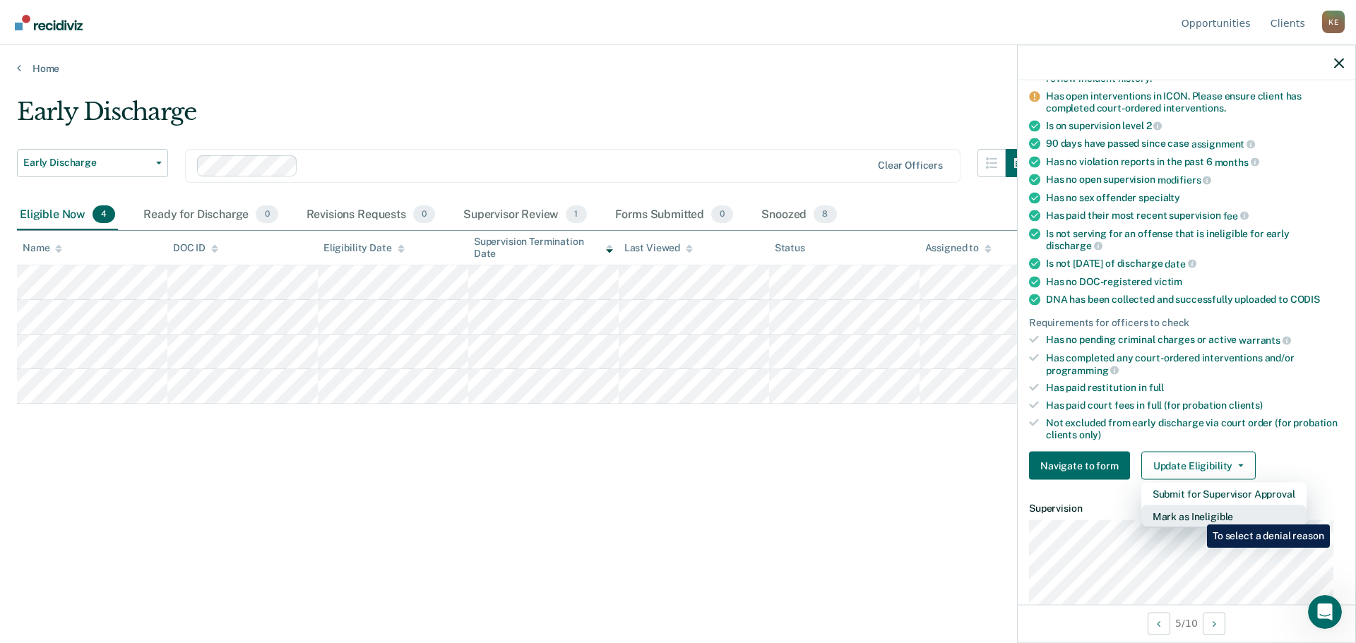
click at [1196, 514] on button "Mark as Ineligible" at bounding box center [1223, 517] width 165 height 23
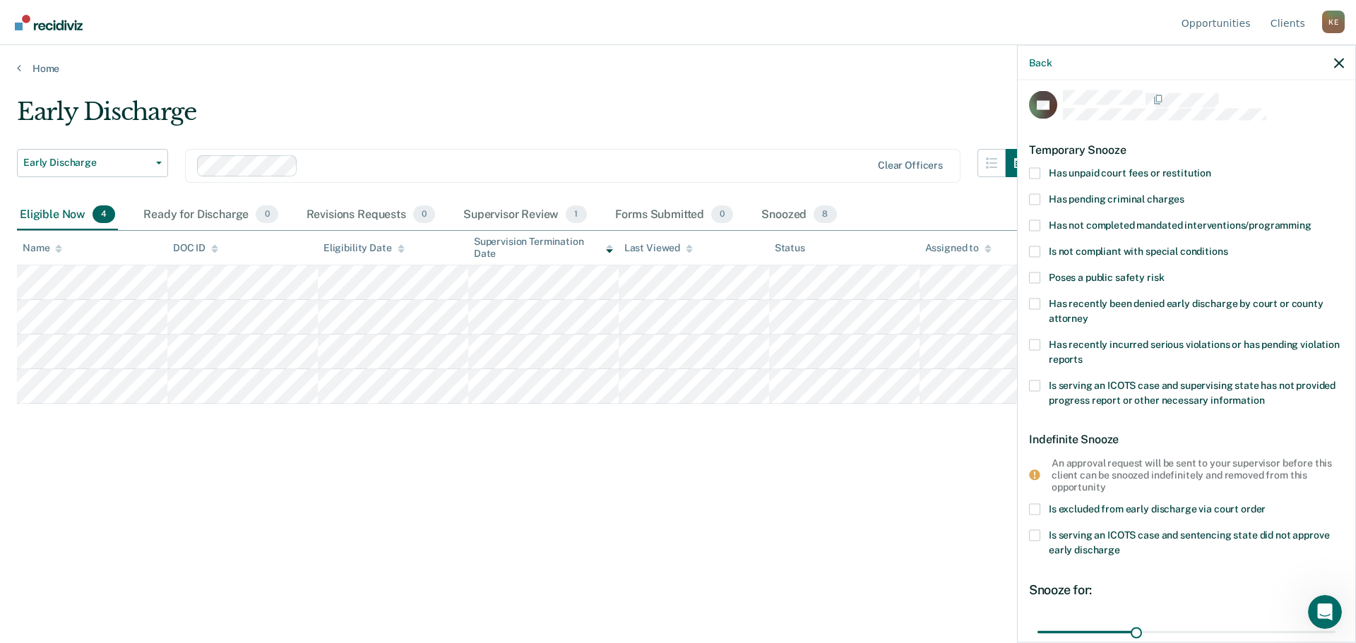
scroll to position [0, 0]
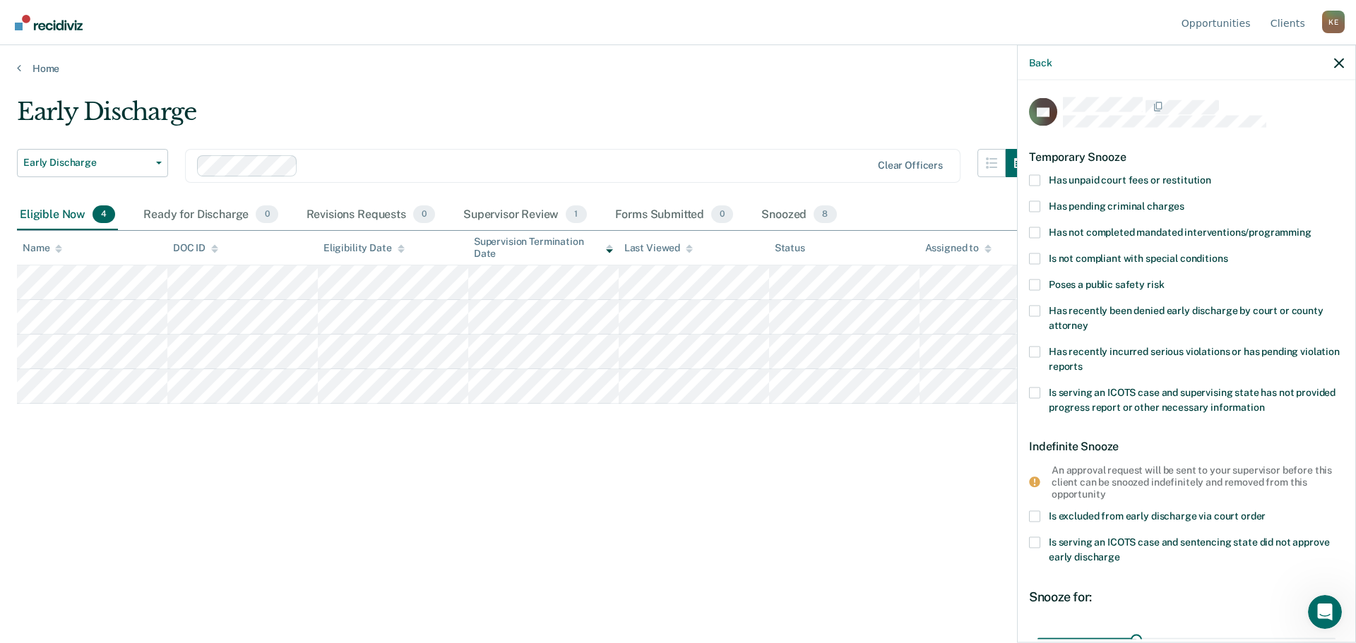
click at [1034, 234] on span at bounding box center [1034, 232] width 11 height 11
click at [1311, 227] on input "Has not completed mandated interventions/programming" at bounding box center [1311, 227] width 0 height 0
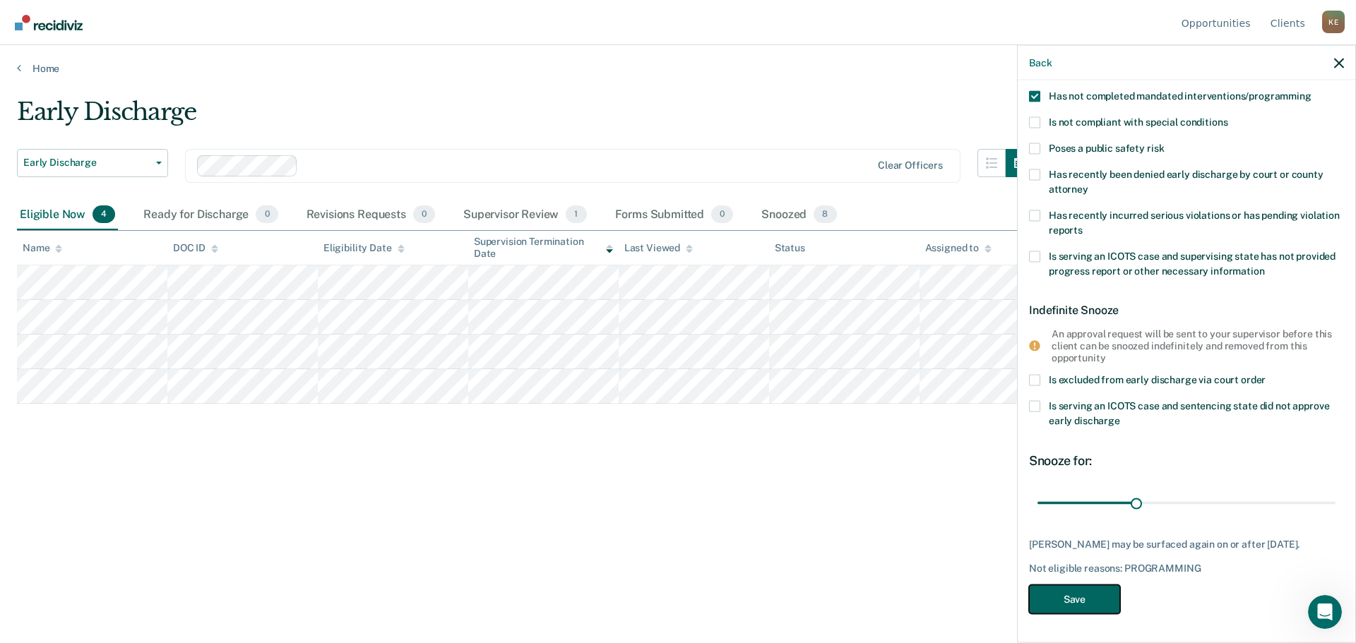
click at [1087, 606] on button "Save" at bounding box center [1074, 599] width 91 height 29
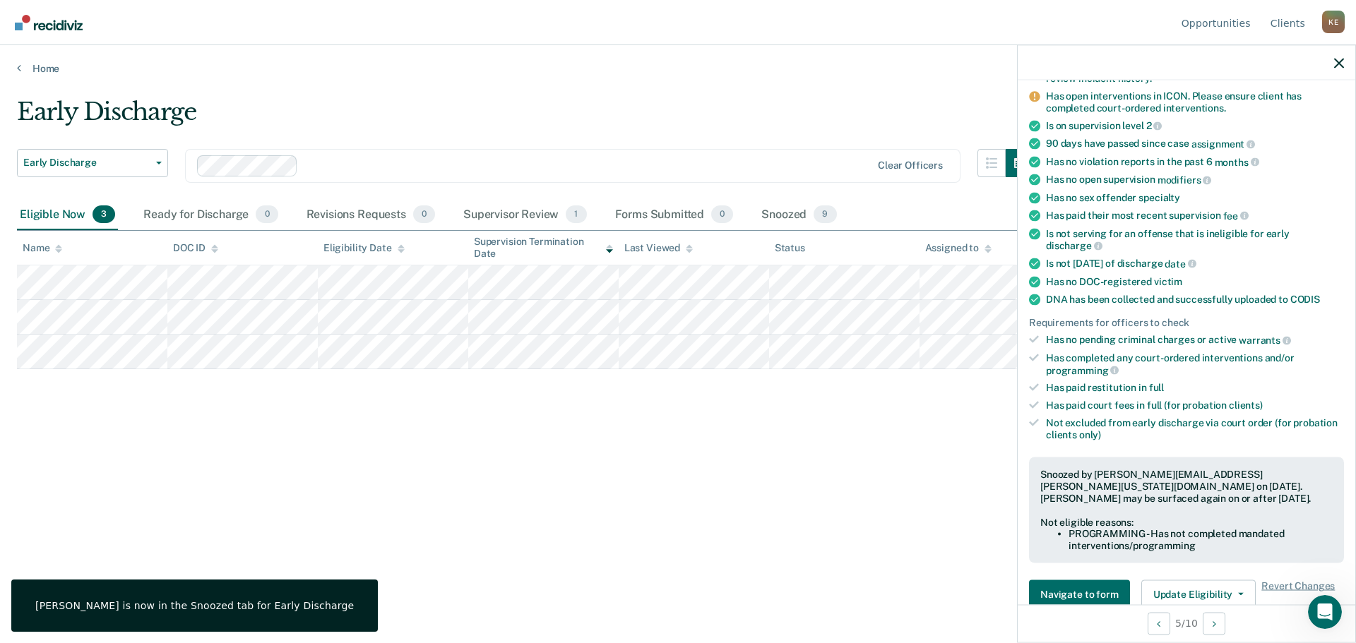
scroll to position [117, 0]
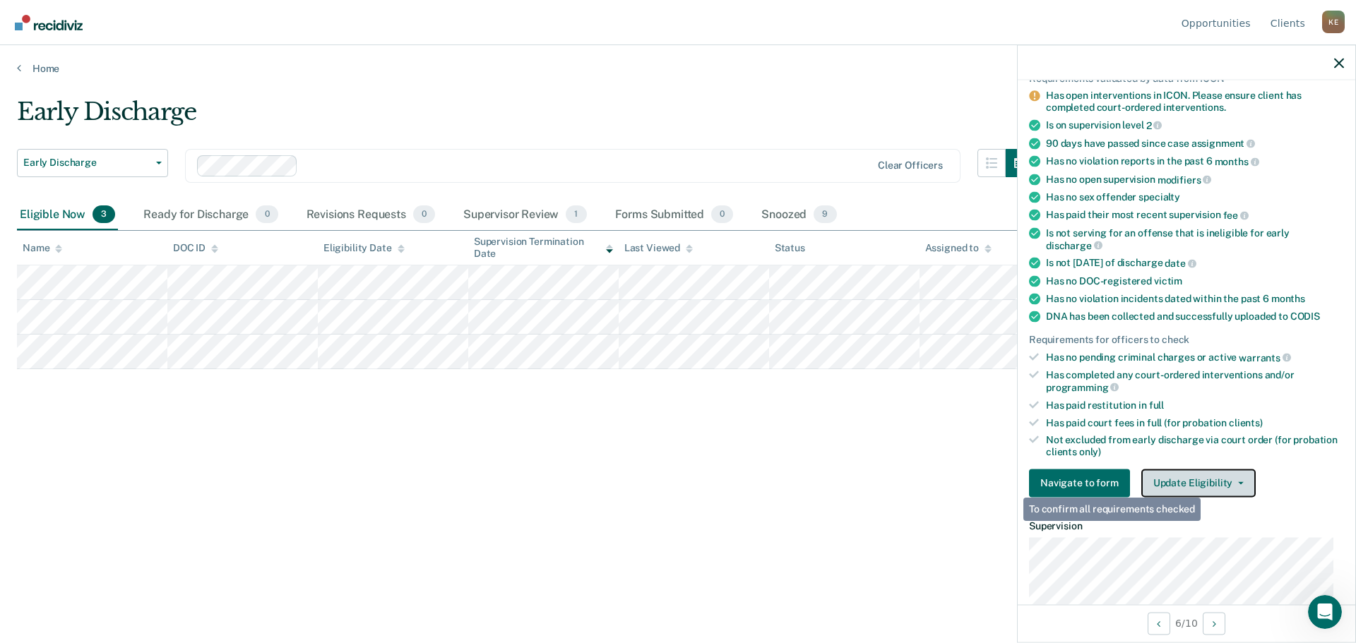
click at [1205, 482] on button "Update Eligibility" at bounding box center [1198, 483] width 114 height 28
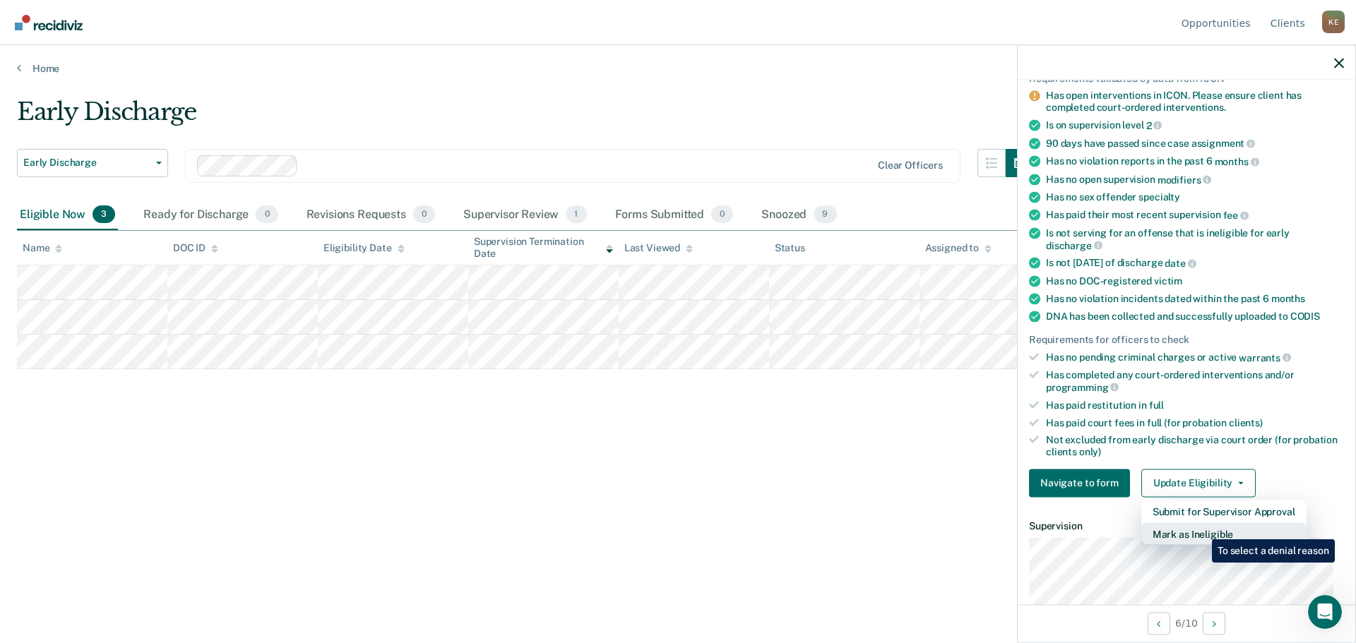
click at [1201, 529] on button "Mark as Ineligible" at bounding box center [1223, 534] width 165 height 23
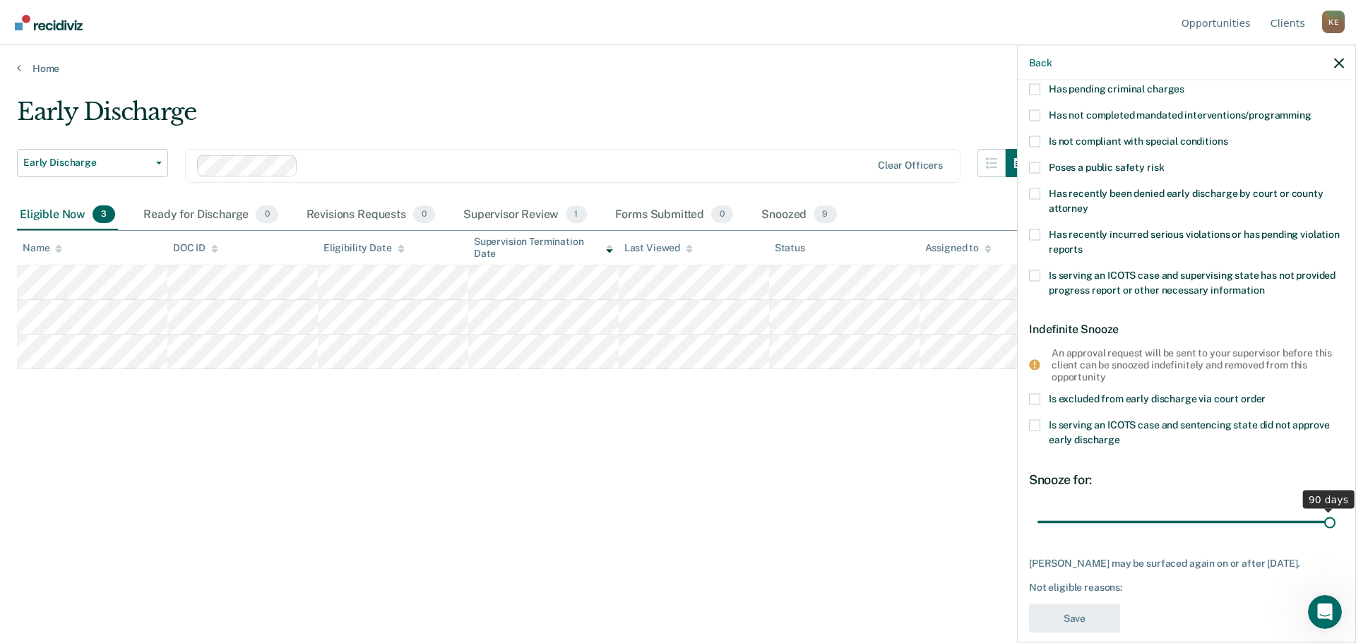
drag, startPoint x: 1135, startPoint y: 521, endPoint x: 1332, endPoint y: 523, distance: 197.0
type input "90"
click at [1332, 523] on input "range" at bounding box center [1186, 522] width 298 height 25
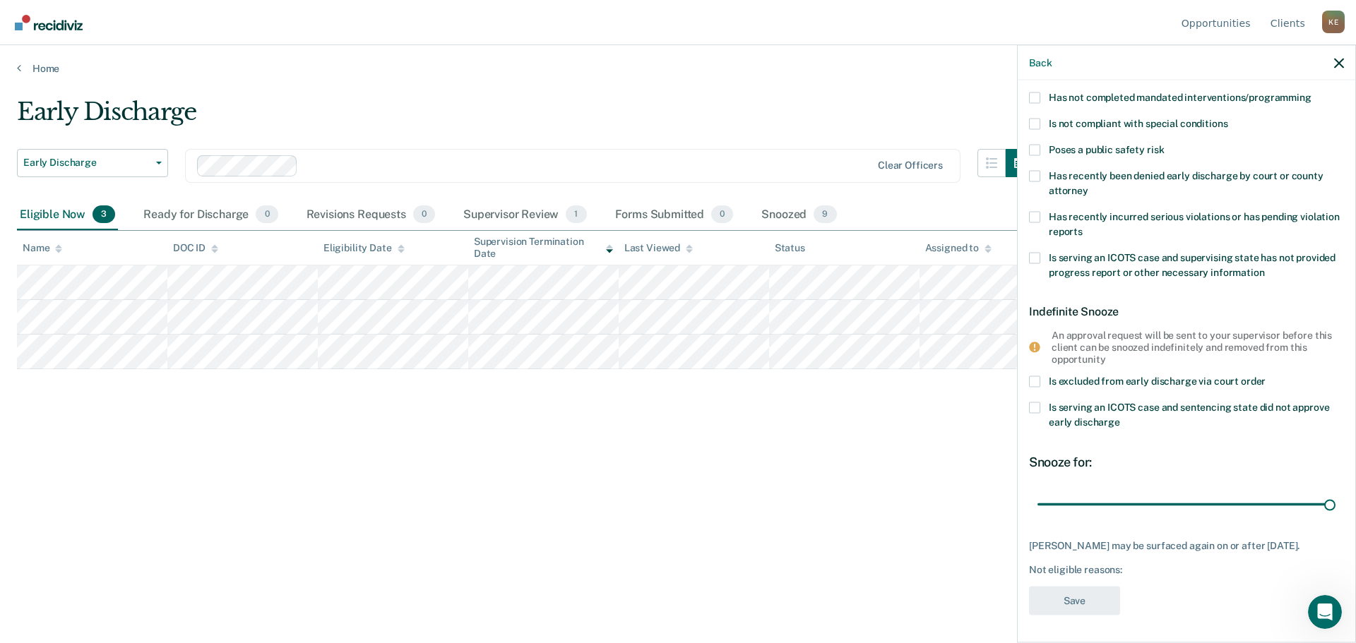
scroll to position [0, 0]
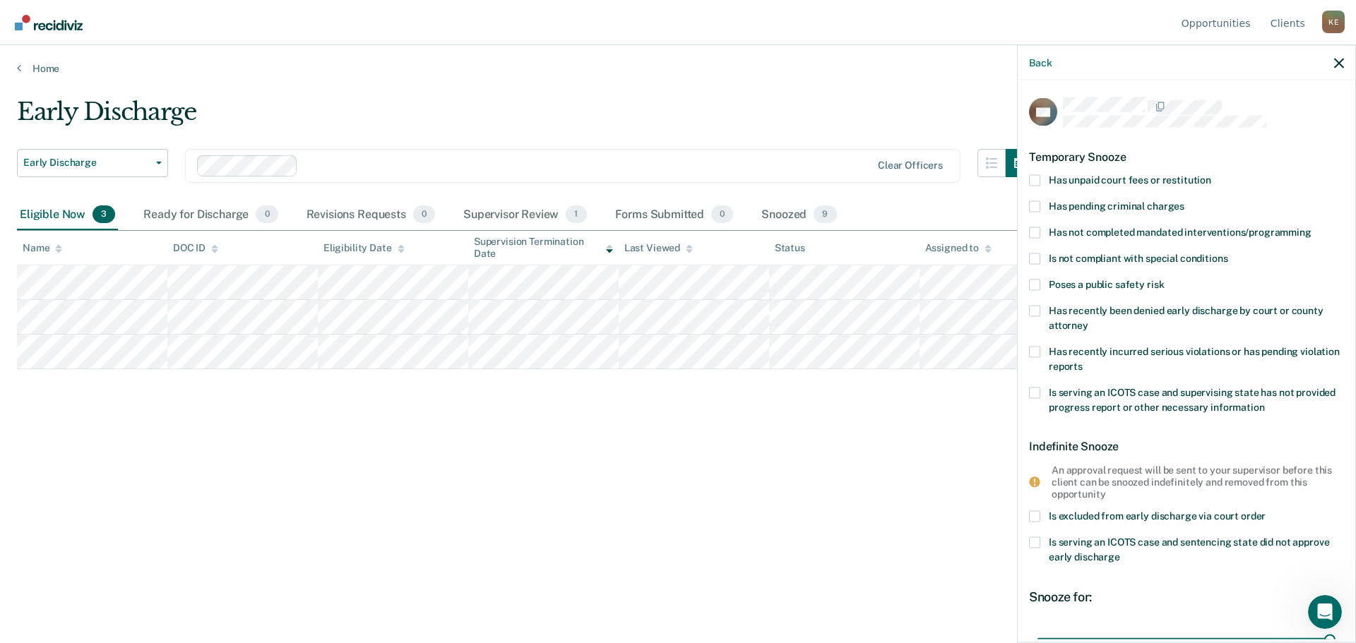
click at [1032, 232] on span at bounding box center [1034, 232] width 11 height 11
click at [1311, 227] on input "Has not completed mandated interventions/programming" at bounding box center [1311, 227] width 0 height 0
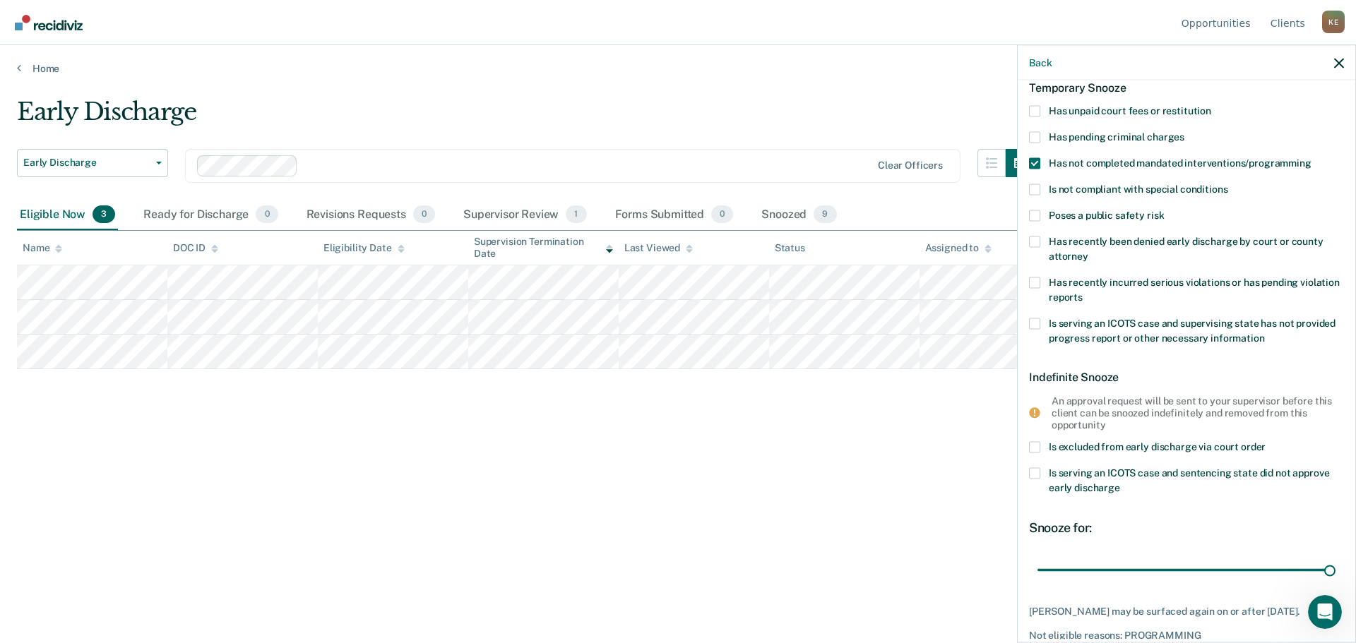
scroll to position [135, 0]
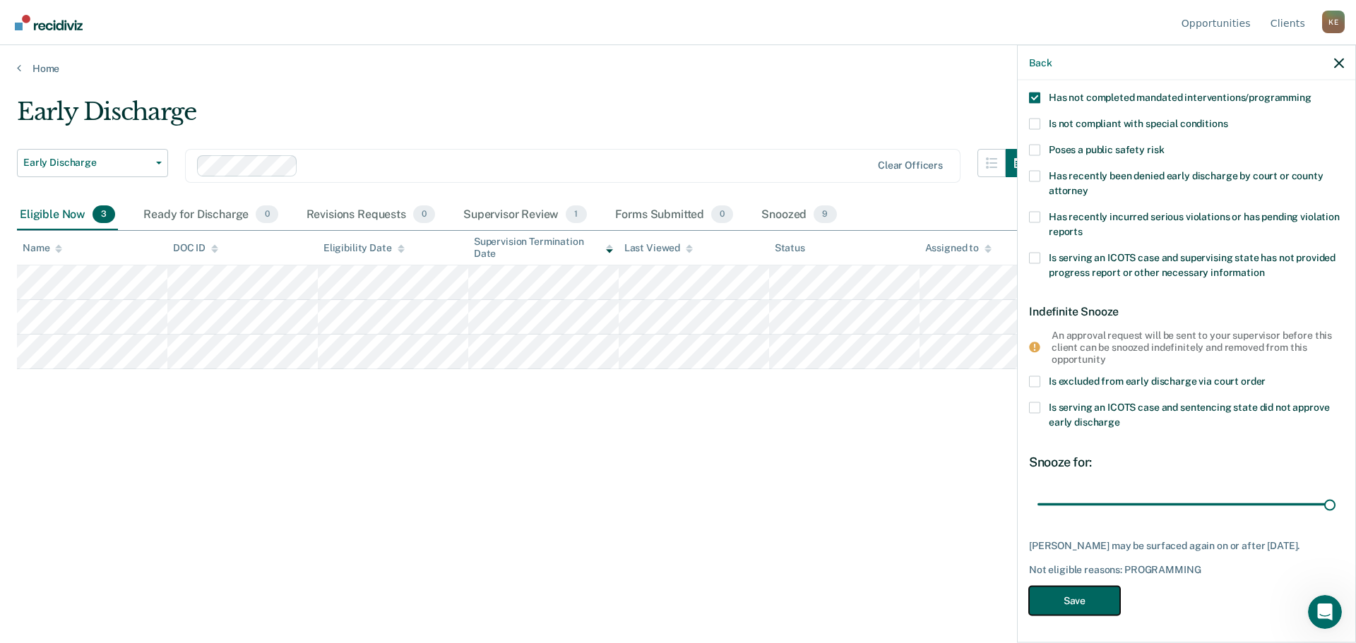
click at [1083, 607] on button "Save" at bounding box center [1074, 601] width 91 height 29
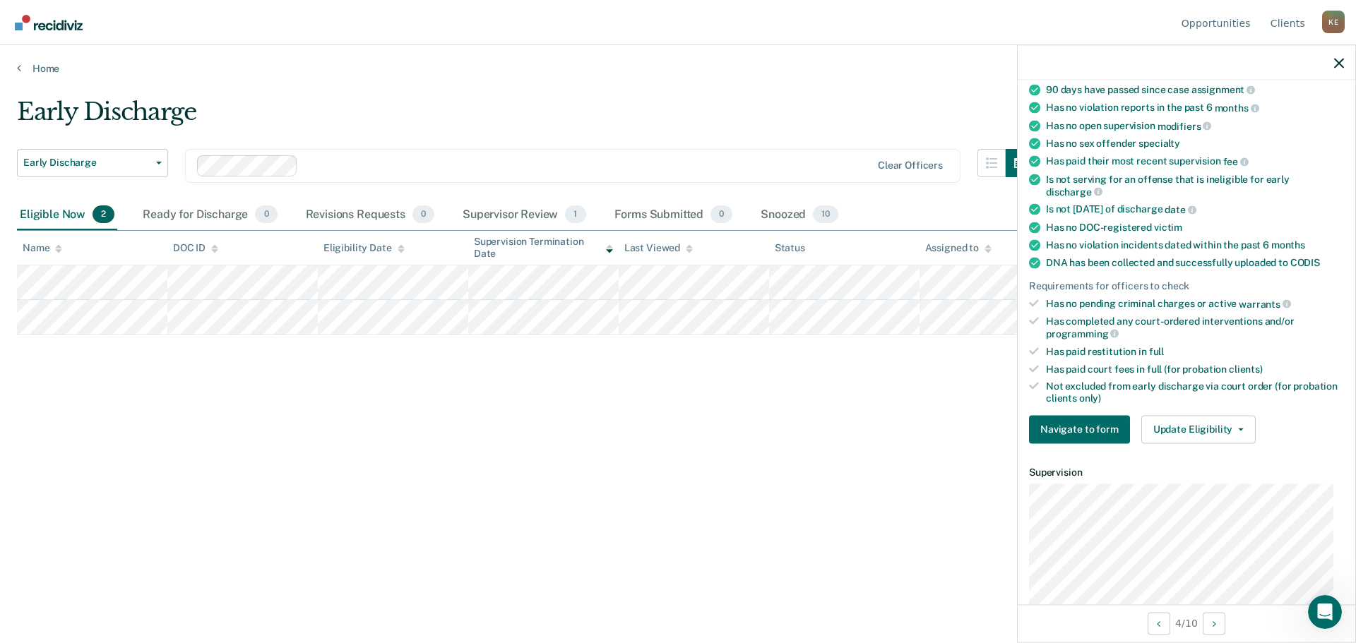
scroll to position [212, 0]
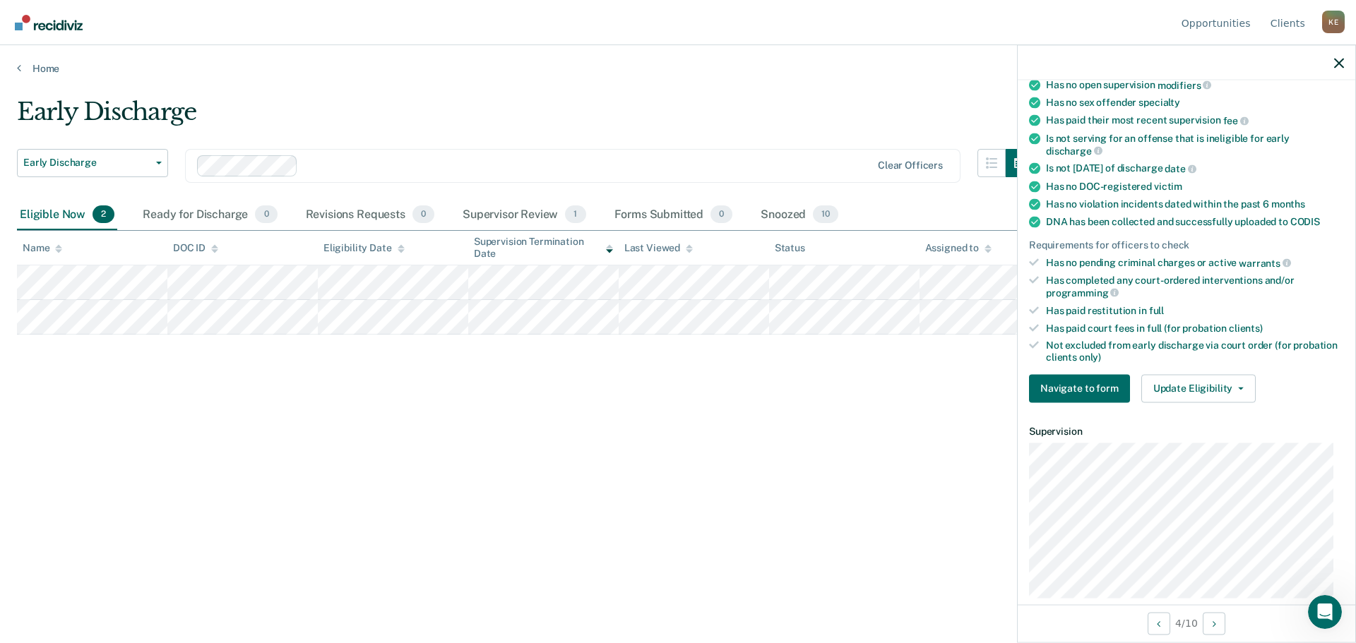
click at [868, 492] on div "Early Discharge Early Discharge Early Discharge Supervision Level Downgrade Cle…" at bounding box center [678, 317] width 1322 height 440
